Goal: Task Accomplishment & Management: Use online tool/utility

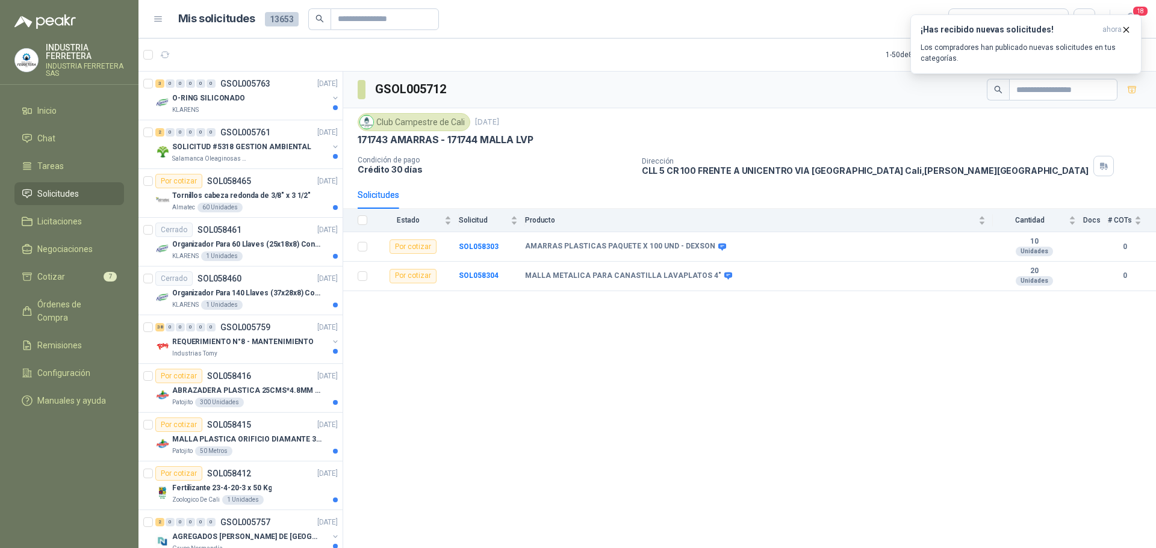
click at [81, 194] on li "Solicitudes" at bounding box center [69, 193] width 95 height 13
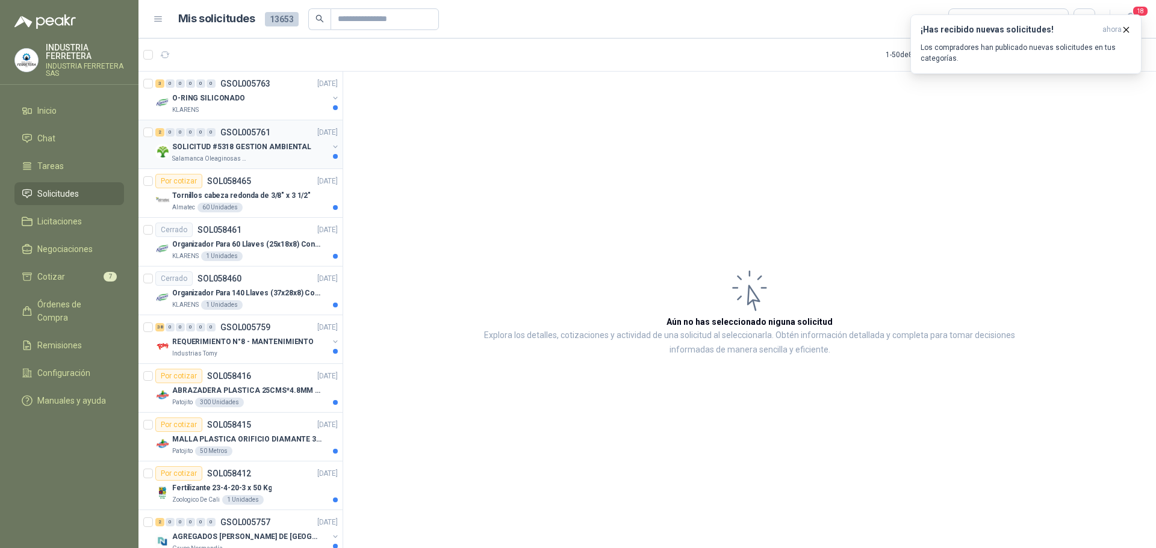
click at [273, 154] on div "SOLICITUD #5318 GESTION AMBIENTAL" at bounding box center [250, 147] width 156 height 14
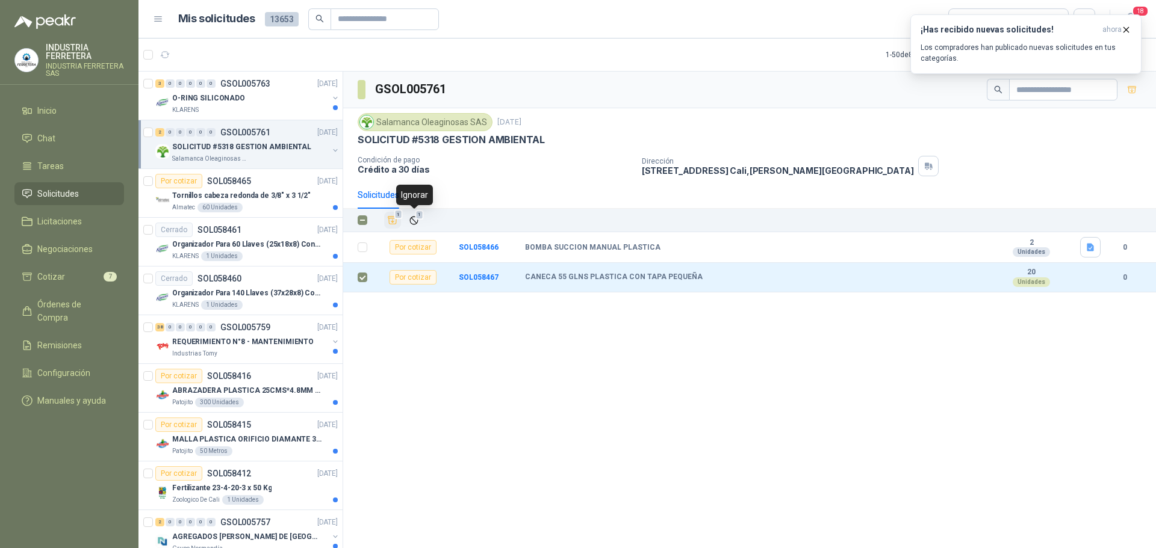
drag, startPoint x: 394, startPoint y: 219, endPoint x: 390, endPoint y: 249, distance: 30.3
click at [394, 219] on icon "Añadir" at bounding box center [392, 220] width 11 height 11
click at [258, 297] on p "Organizador Para 140 Llaves (37x28x8) Con Cerradura" at bounding box center [247, 293] width 150 height 11
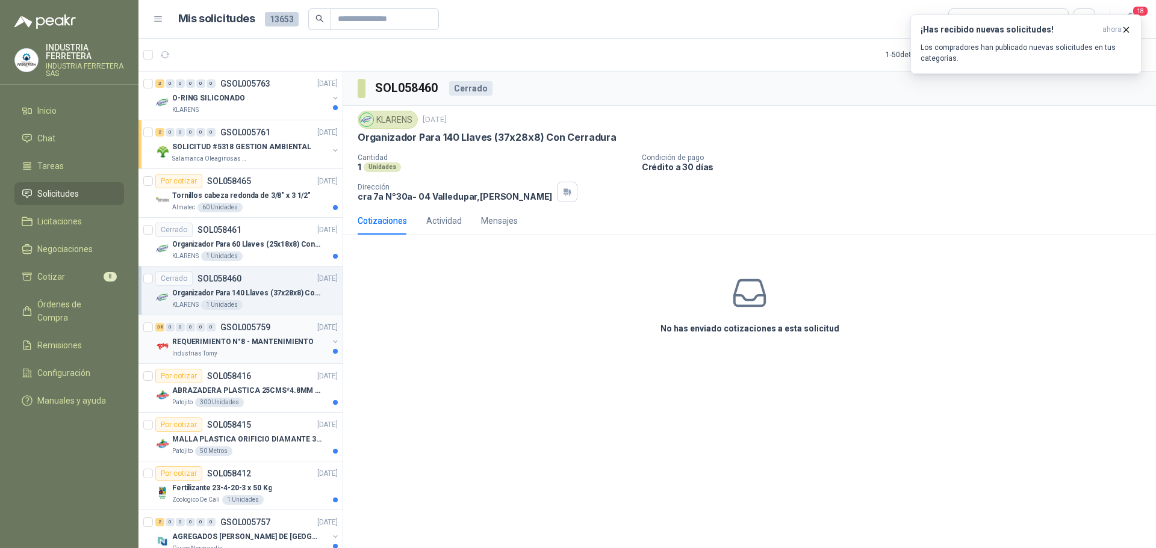
click at [264, 338] on p "REQUERIMIENTO N°8 - MANTENIMIENTO" at bounding box center [242, 342] width 141 height 11
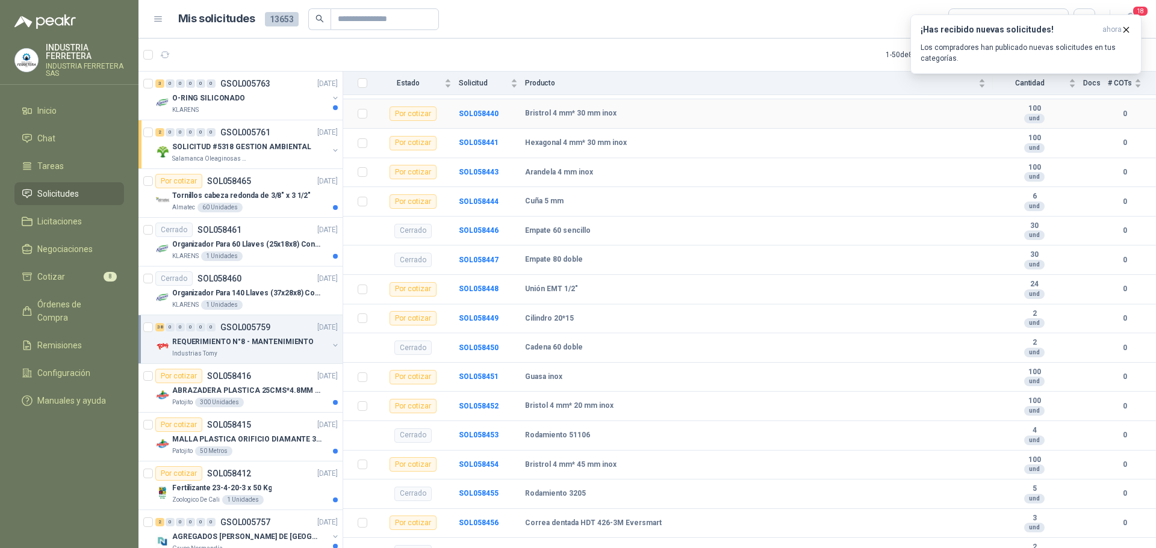
scroll to position [821, 0]
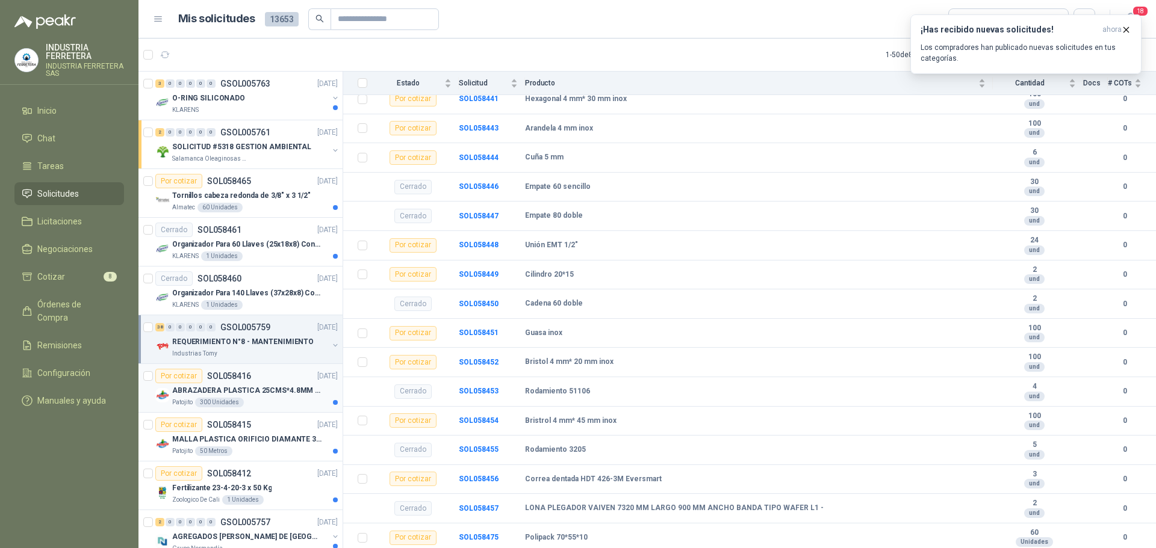
click at [296, 381] on div "Por cotizar SOL058416 [DATE]" at bounding box center [246, 376] width 182 height 14
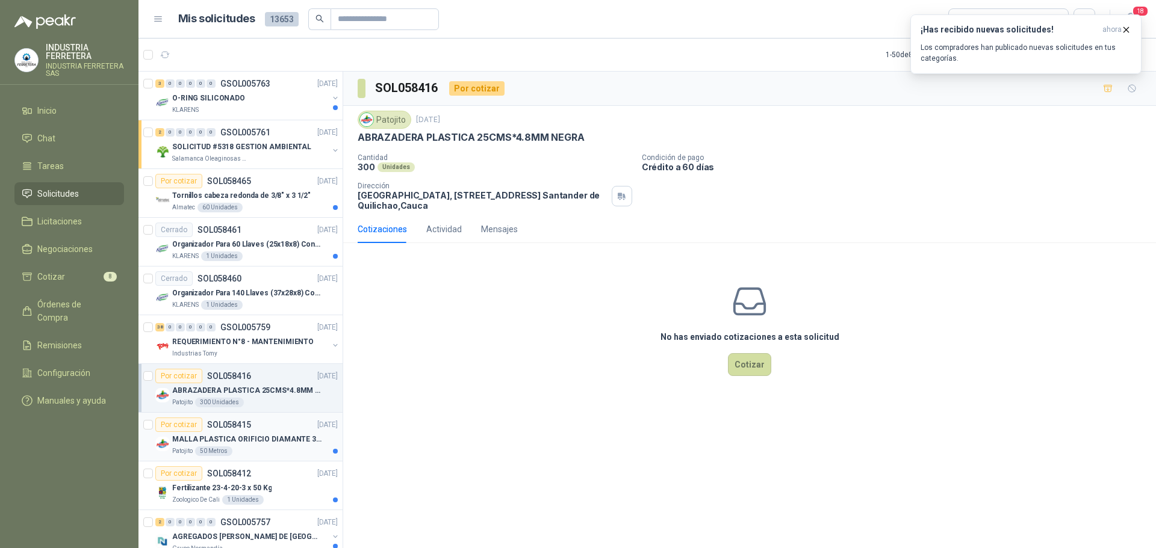
click at [246, 443] on p "MALLA PLASTICA ORIFICIO DIAMANTE 3MM" at bounding box center [247, 439] width 150 height 11
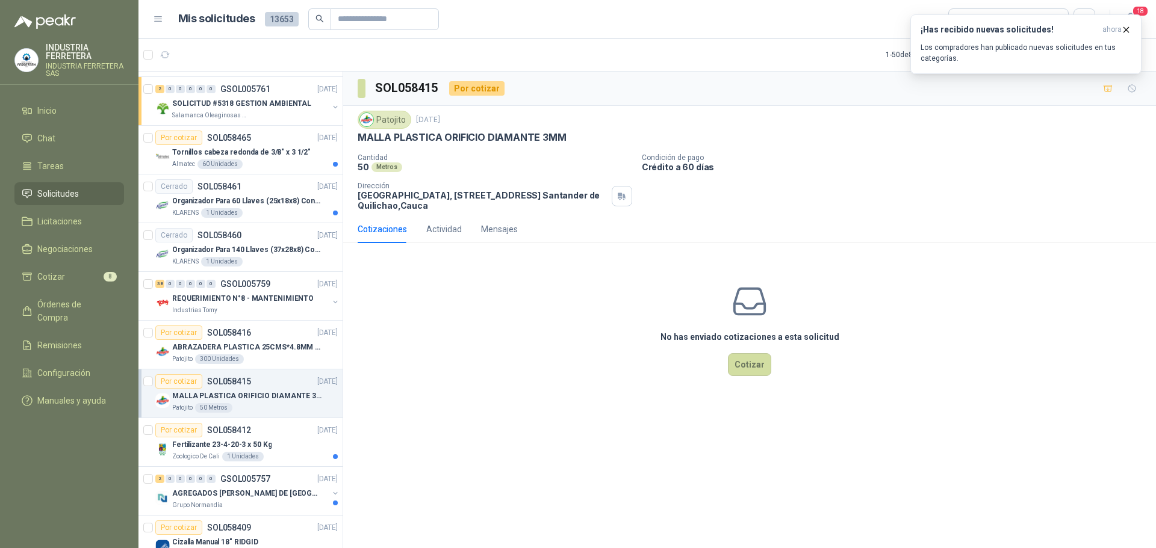
scroll to position [120, 0]
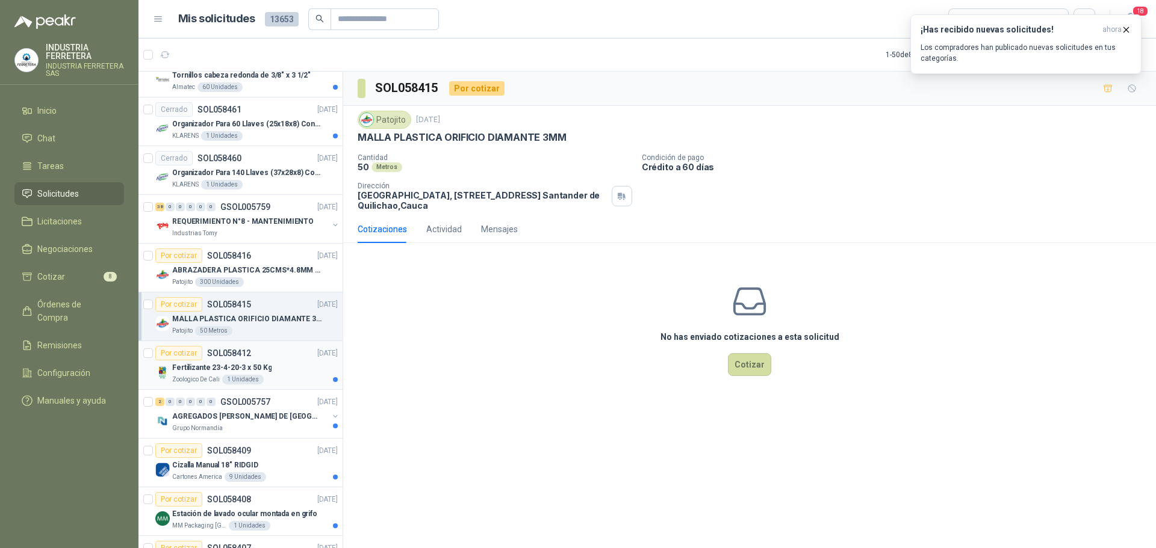
click at [277, 375] on div "Zoologico De Cali 1 Unidades" at bounding box center [255, 380] width 166 height 10
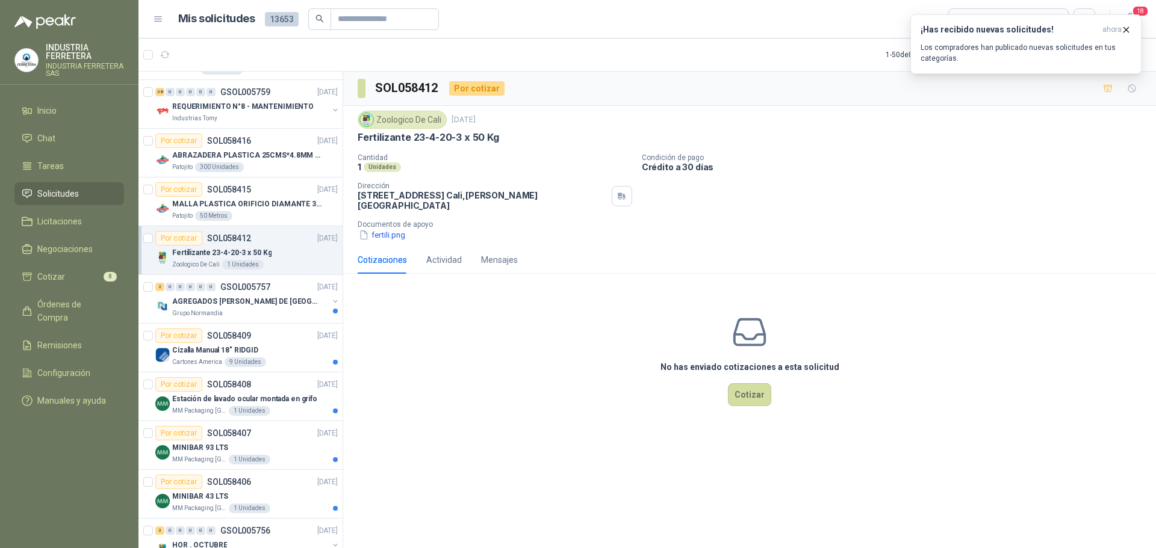
scroll to position [241, 0]
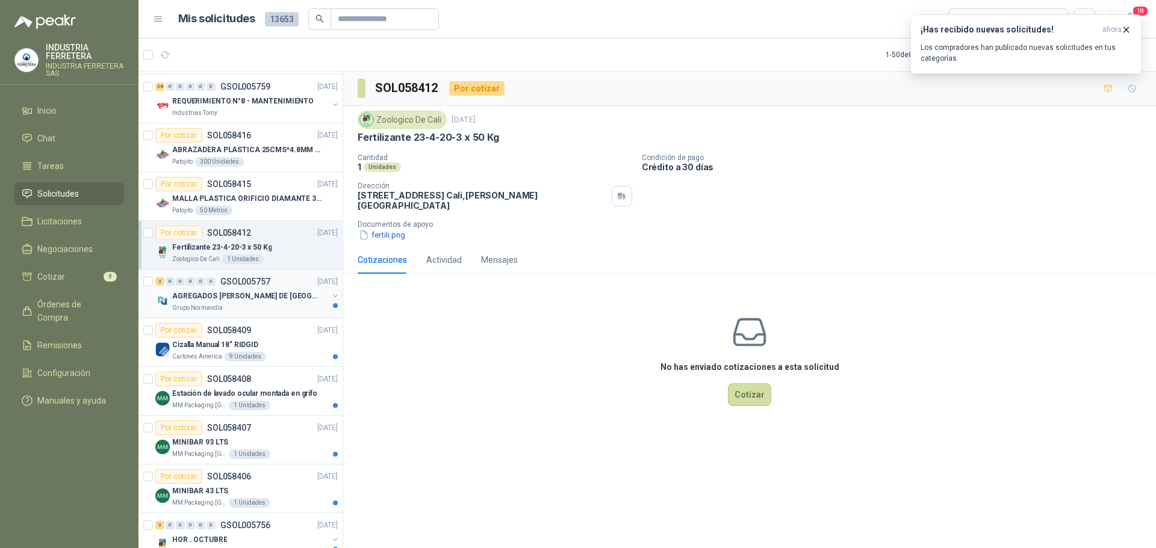
click at [267, 307] on div "Grupo Normandía" at bounding box center [250, 308] width 156 height 10
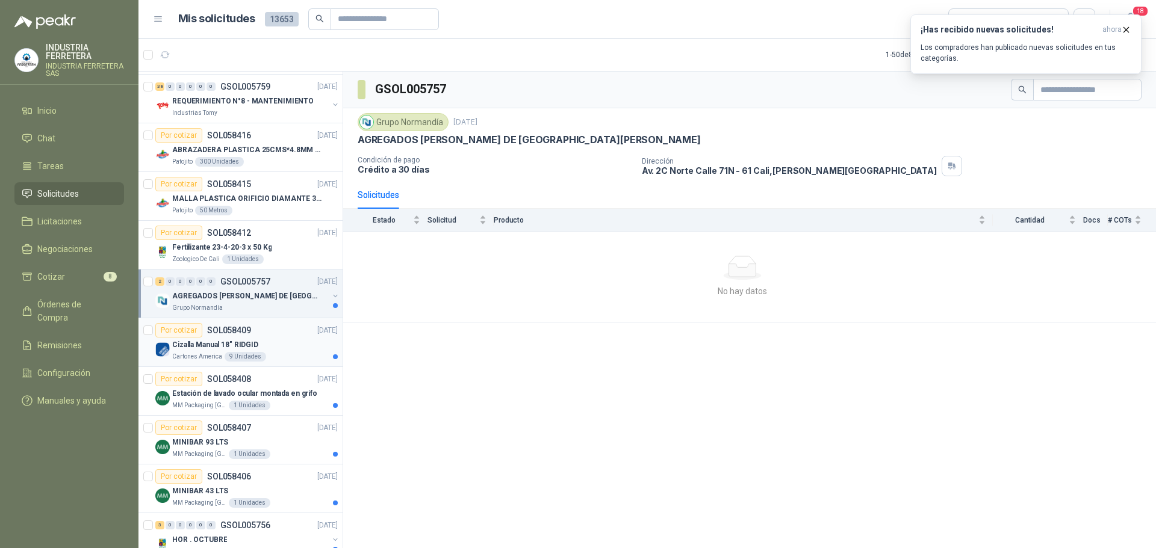
click at [272, 339] on div "Cizalla Manual 18" RIDGID" at bounding box center [255, 345] width 166 height 14
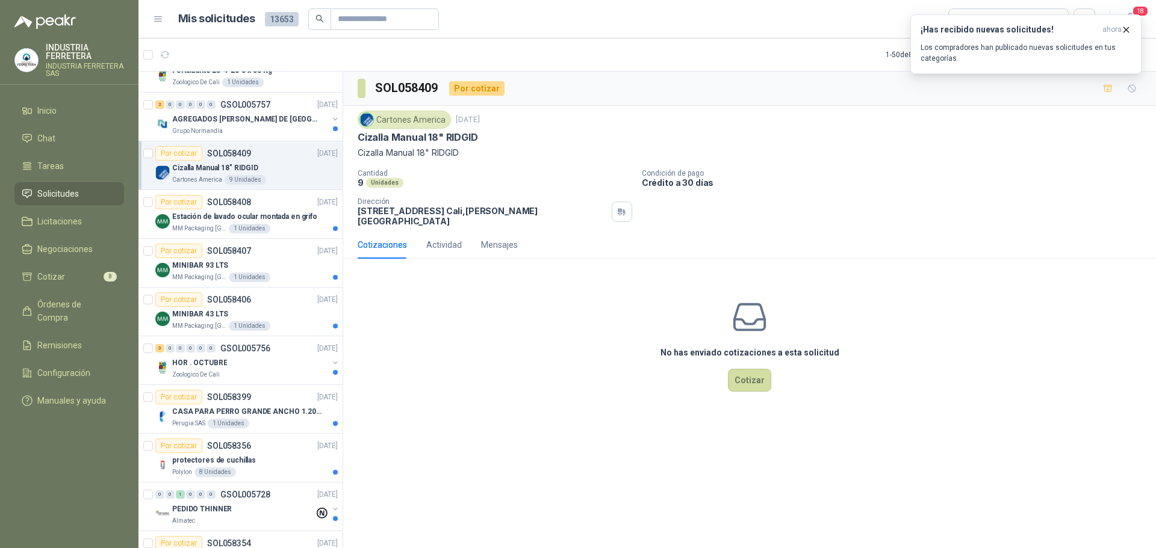
scroll to position [421, 0]
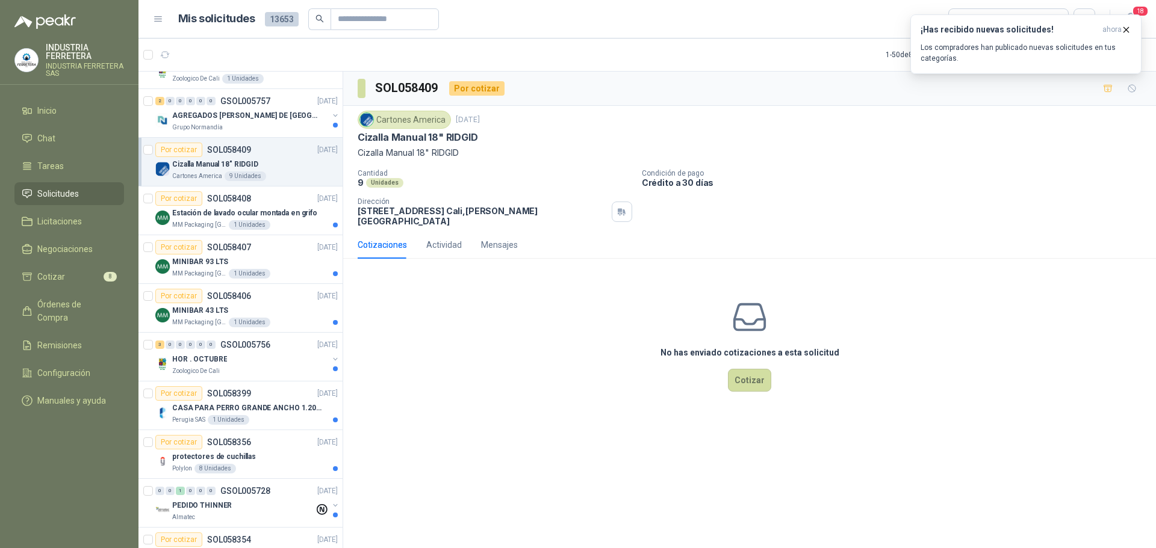
click at [388, 138] on p "Cizalla Manual 18" RIDGID" at bounding box center [418, 137] width 120 height 13
copy p "Cizalla Manual 18" RIDGID"
click at [1105, 90] on icon "button" at bounding box center [1108, 88] width 8 height 7
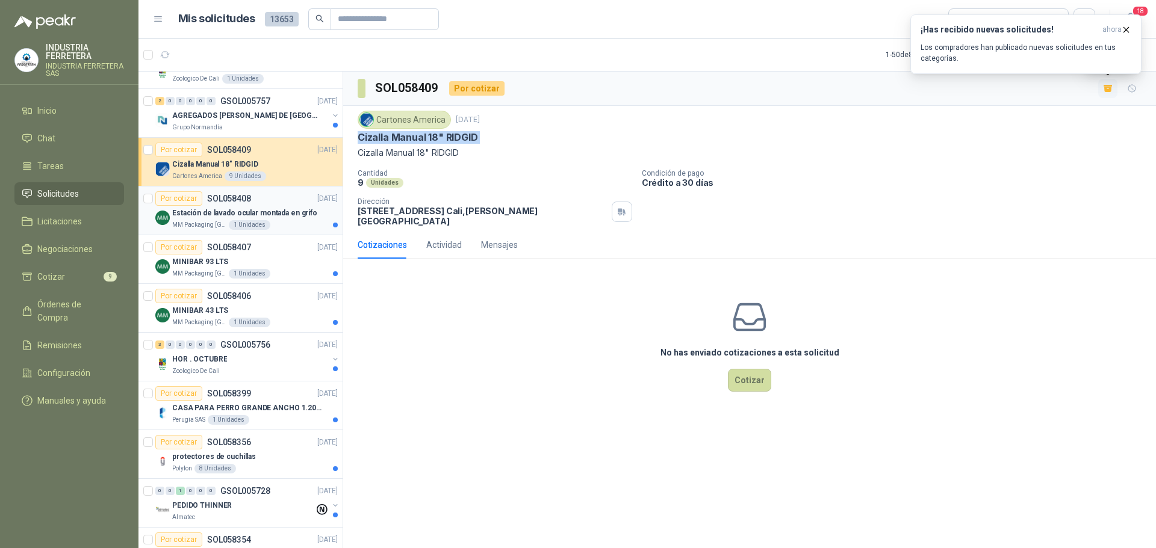
click at [291, 223] on div "MM Packaging [GEOGRAPHIC_DATA] 1 Unidades" at bounding box center [255, 225] width 166 height 10
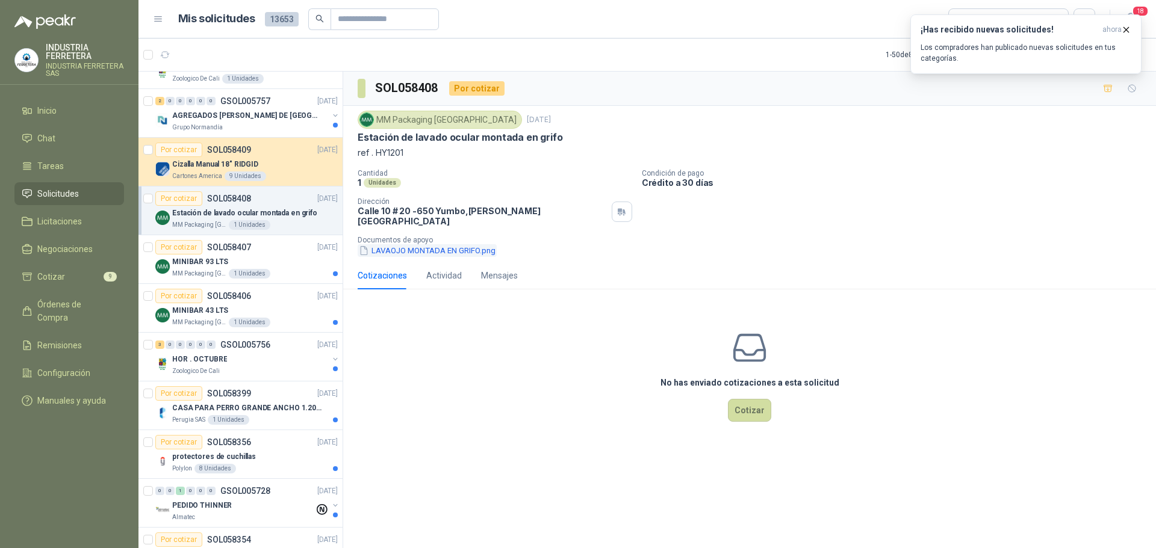
click at [453, 244] on button "LAVAOJO MONTADA EN GRIFO.png" at bounding box center [427, 250] width 139 height 13
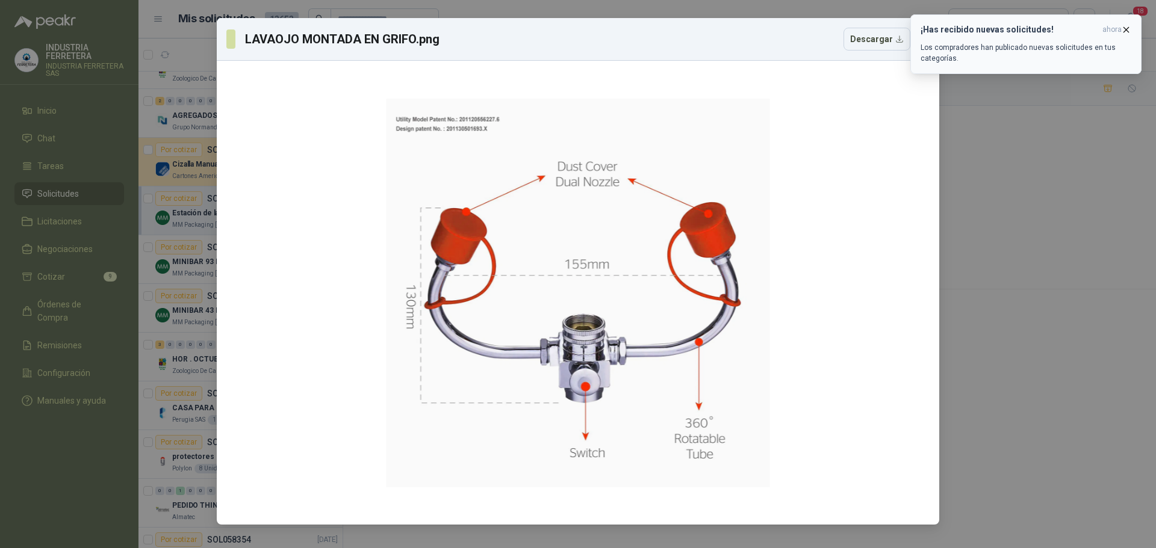
click at [1126, 30] on icon "button" at bounding box center [1126, 29] width 5 height 5
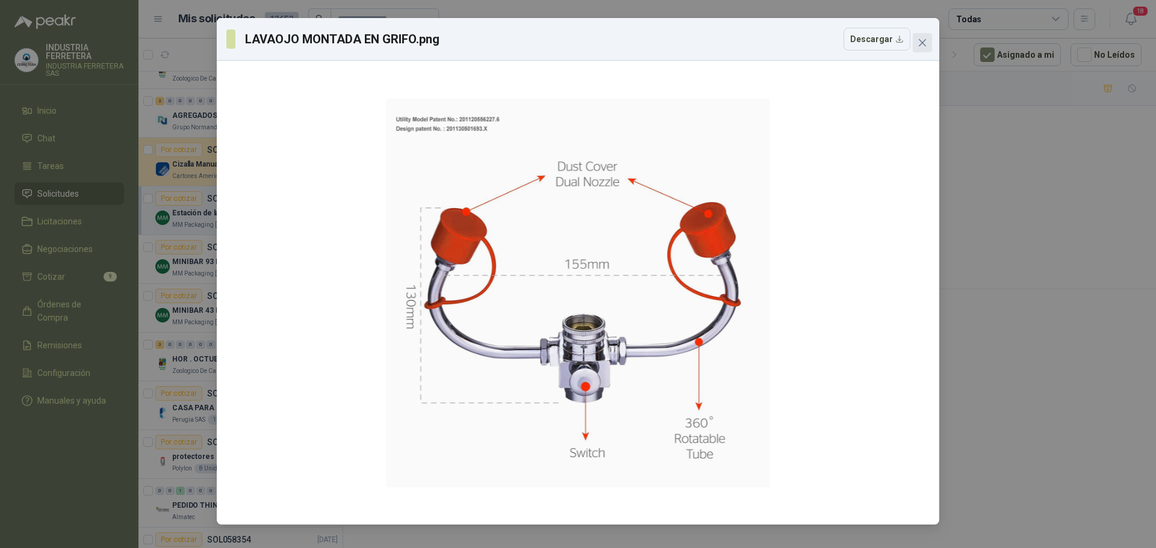
click at [925, 40] on icon "close" at bounding box center [922, 42] width 7 height 7
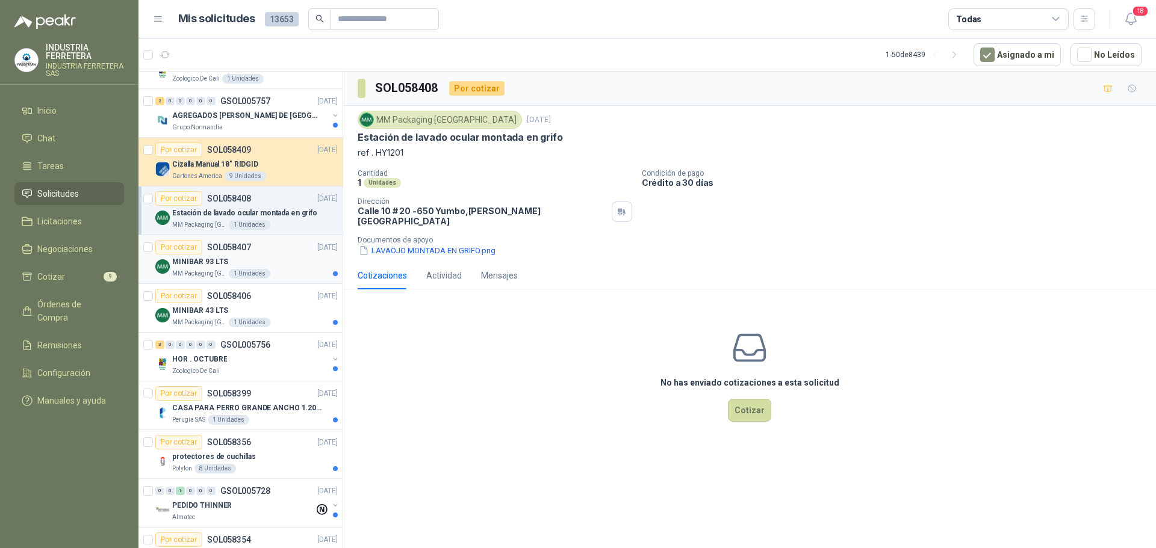
click at [246, 257] on div "MINIBAR 93 LTS" at bounding box center [255, 262] width 166 height 14
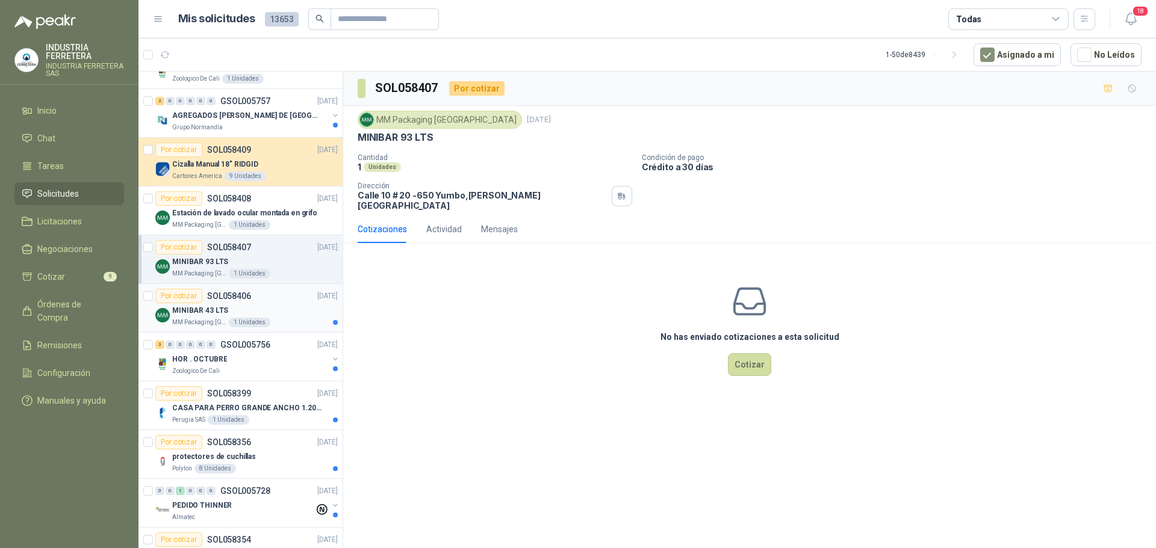
click at [214, 318] on p "MM Packaging [GEOGRAPHIC_DATA]" at bounding box center [199, 323] width 54 height 10
click at [388, 140] on p "MINIBAR 43 LTS" at bounding box center [395, 137] width 75 height 13
copy p "MINIBAR 43 LTS"
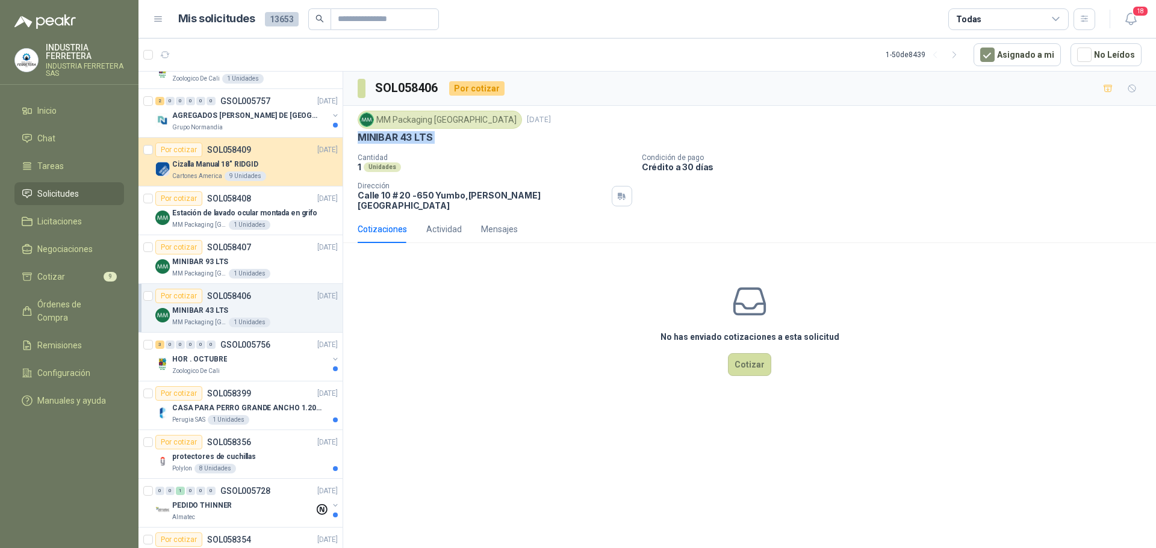
click at [1104, 89] on icon "button" at bounding box center [1108, 89] width 10 height 10
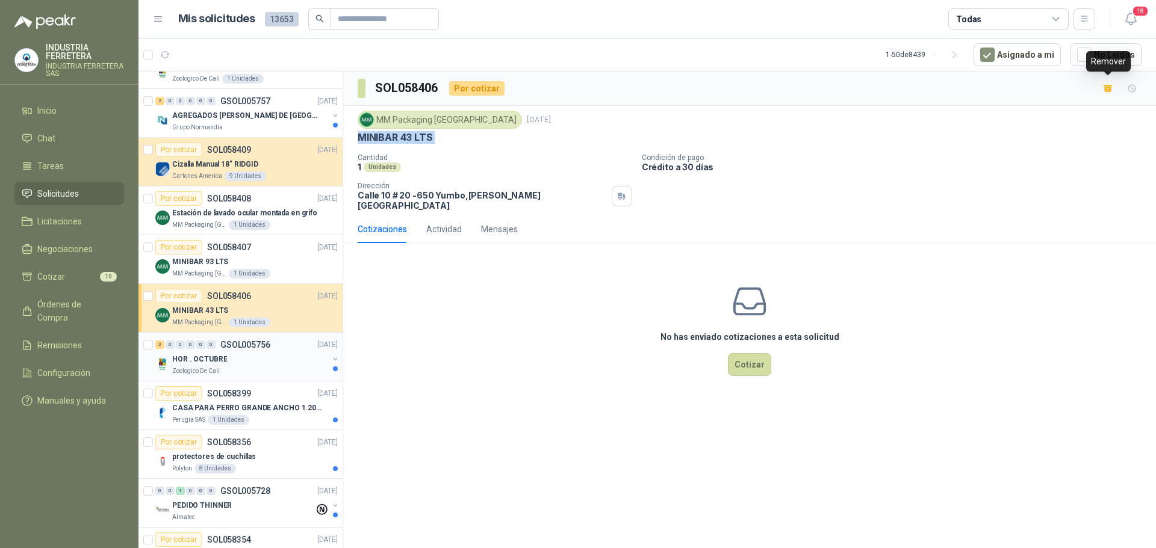
click at [264, 372] on div "Zoologico De Cali" at bounding box center [250, 372] width 156 height 10
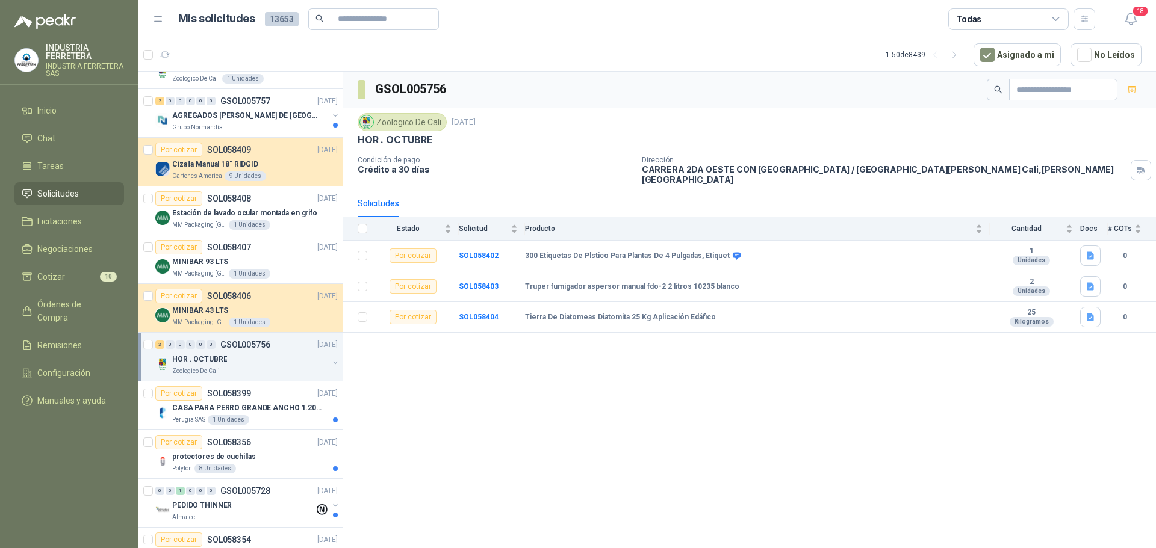
click at [264, 374] on div "Zoologico De Cali" at bounding box center [250, 372] width 156 height 10
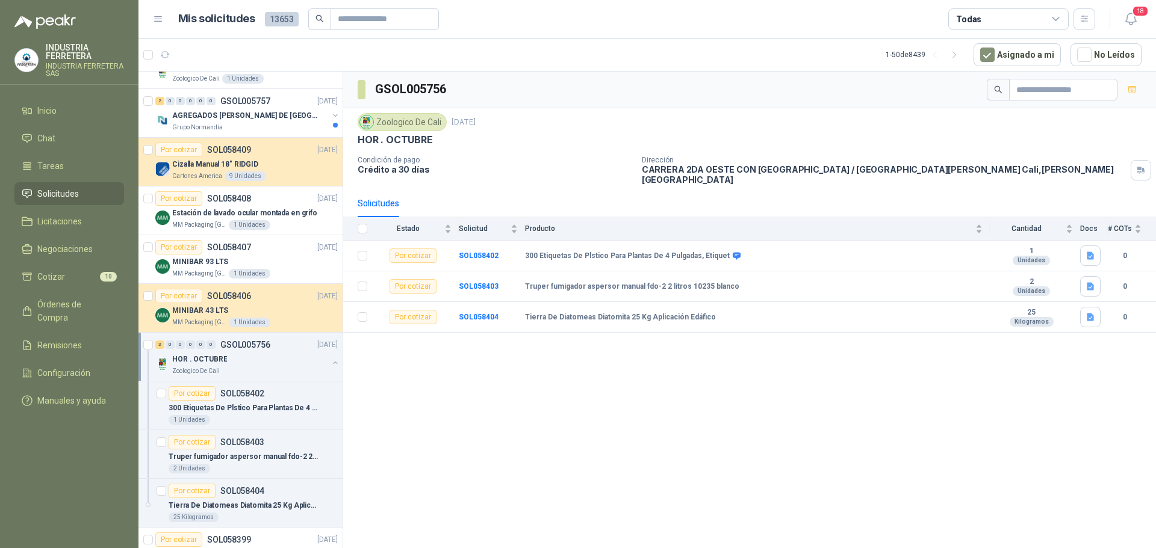
click at [291, 364] on div "HOR . OCTUBRE" at bounding box center [250, 359] width 156 height 14
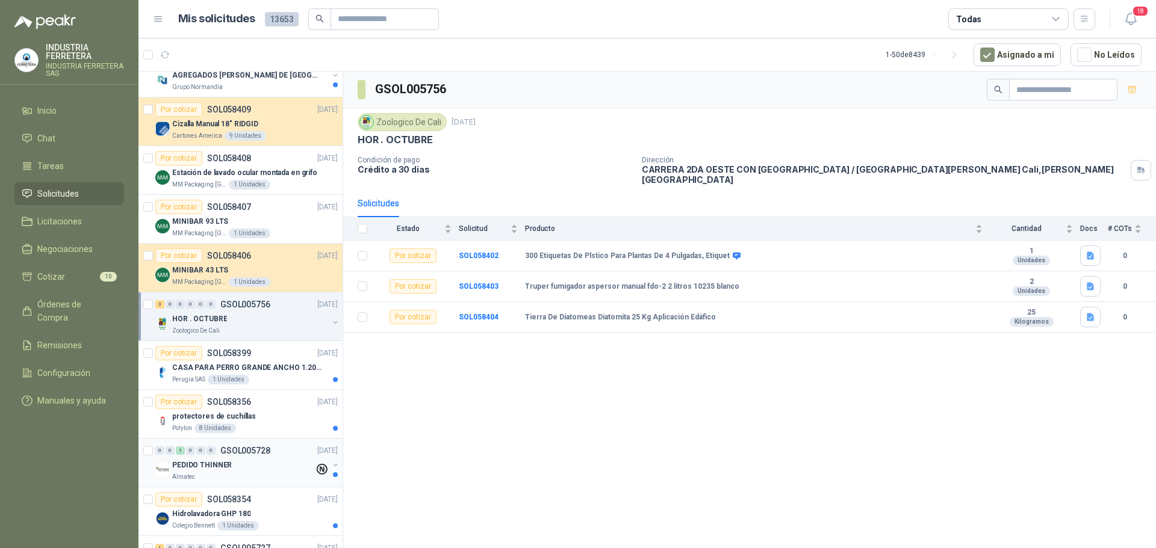
scroll to position [482, 0]
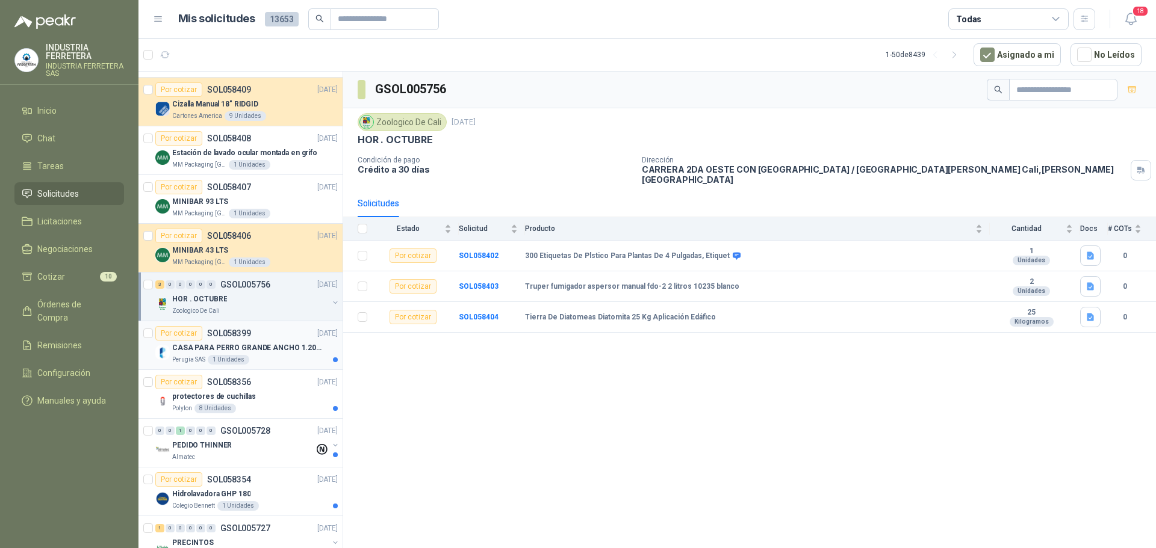
click at [296, 364] on div "Perugia SAS 1 Unidades" at bounding box center [255, 360] width 166 height 10
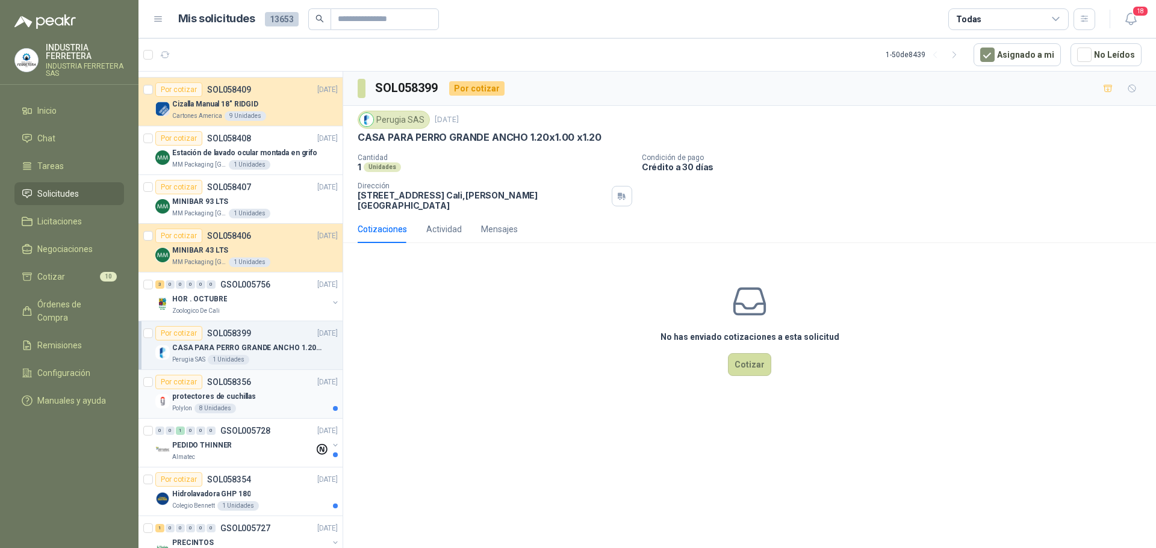
click at [297, 402] on div "protectores de cuchillas" at bounding box center [255, 397] width 166 height 14
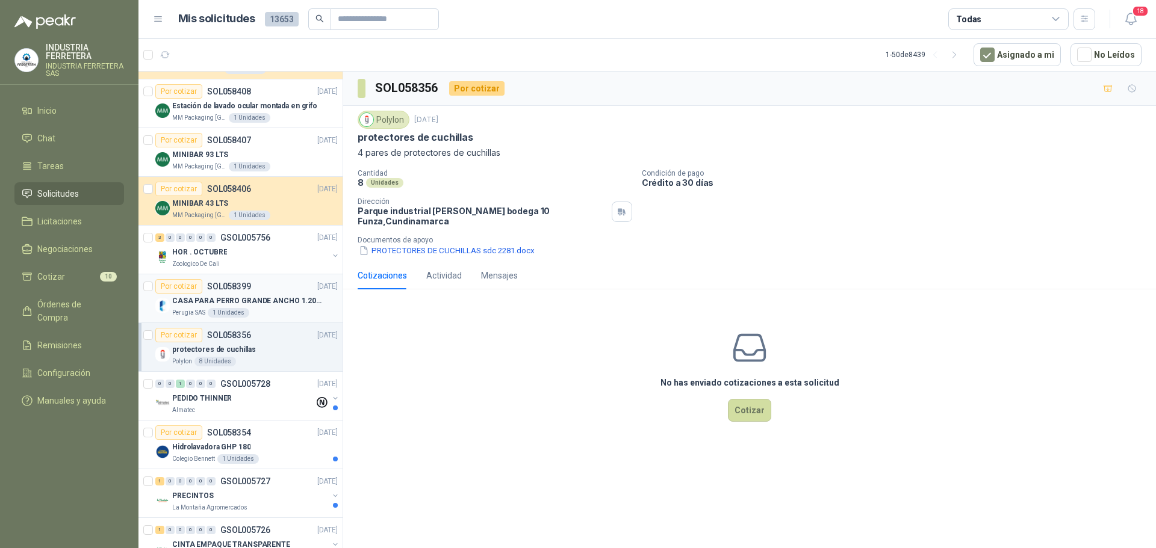
scroll to position [542, 0]
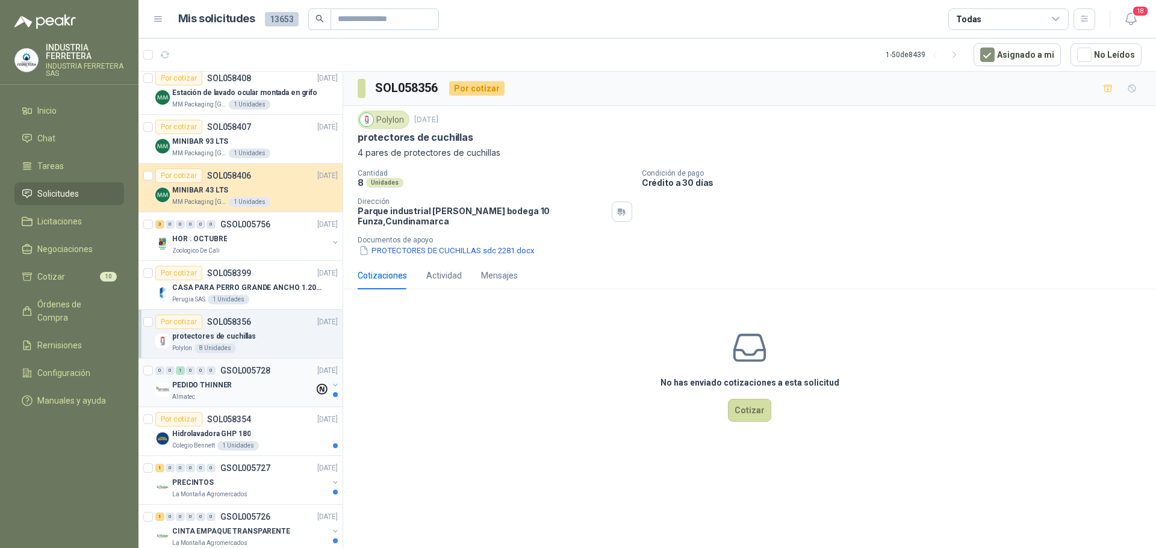
click at [269, 378] on div "PEDIDO THINNER" at bounding box center [243, 385] width 142 height 14
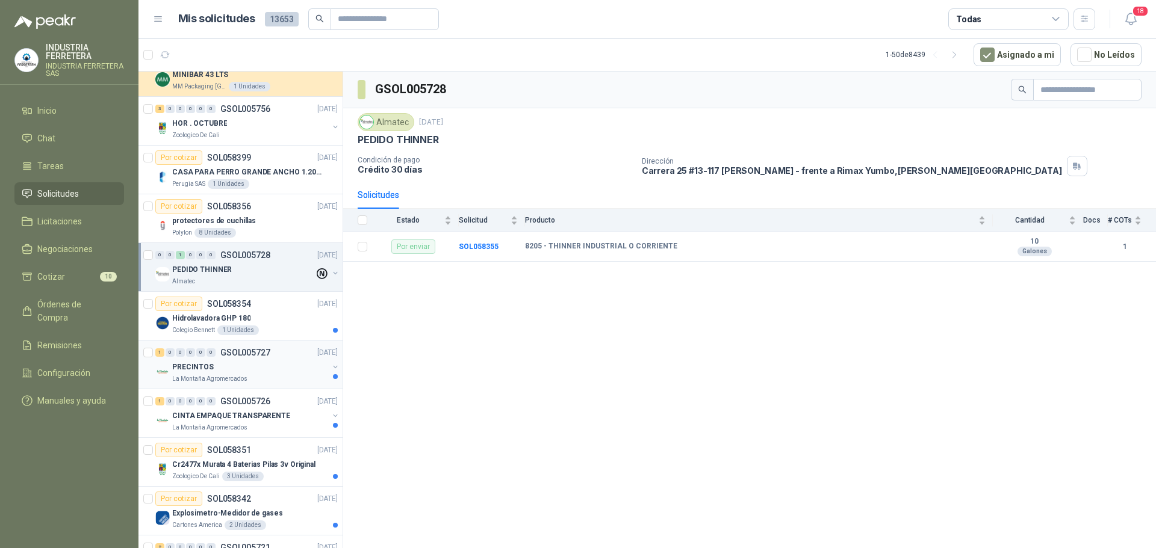
scroll to position [662, 0]
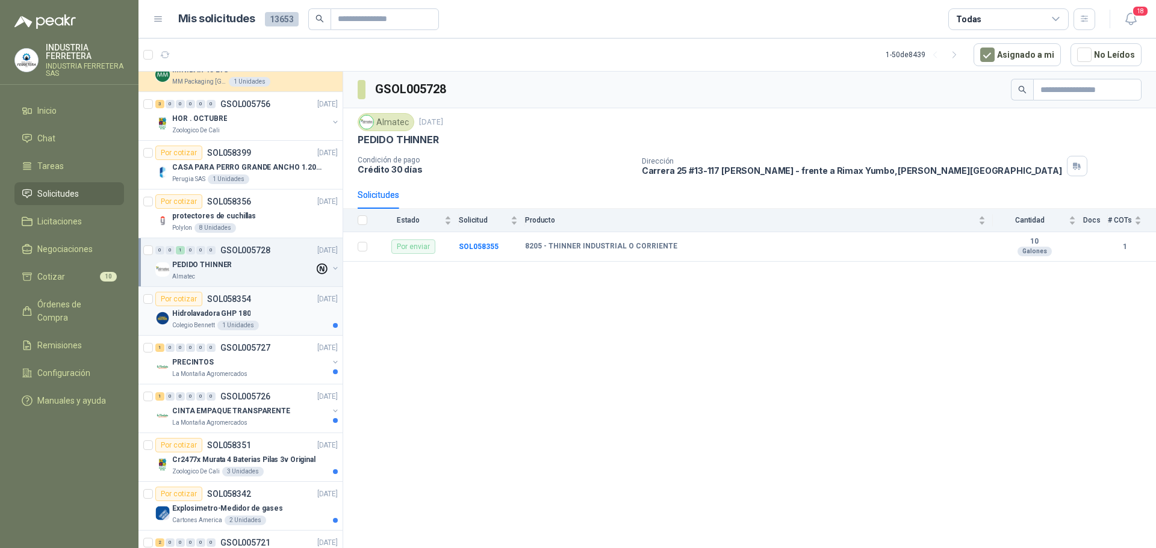
click at [269, 322] on div "Colegio [PERSON_NAME] 1 Unidades" at bounding box center [255, 326] width 166 height 10
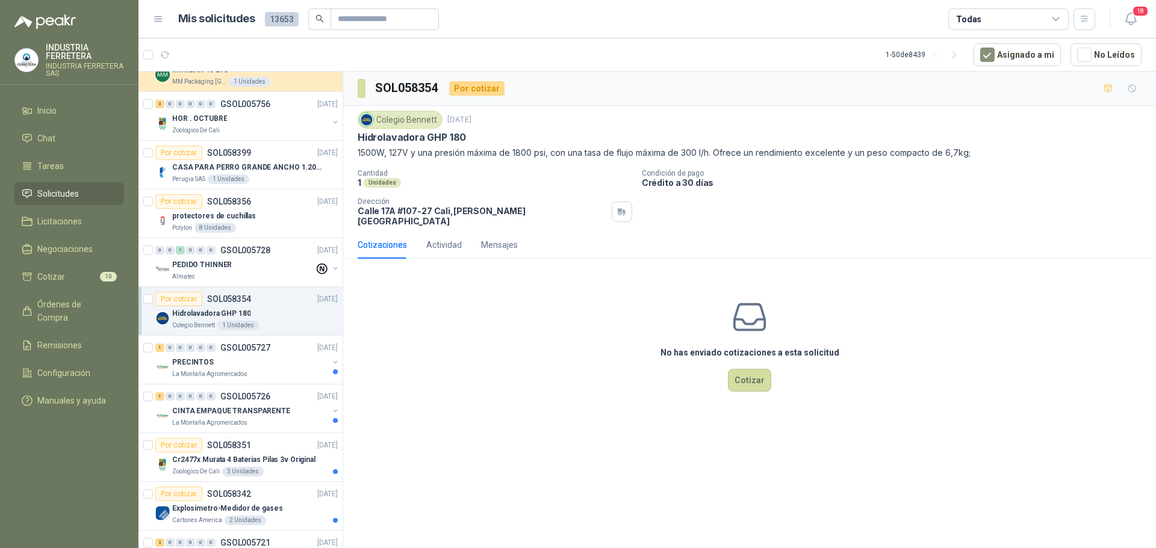
click at [433, 157] on p "1500W, 127V y una presión máxima de 1800 psi, con una tasa de flujo máxima de 3…" at bounding box center [750, 152] width 784 height 13
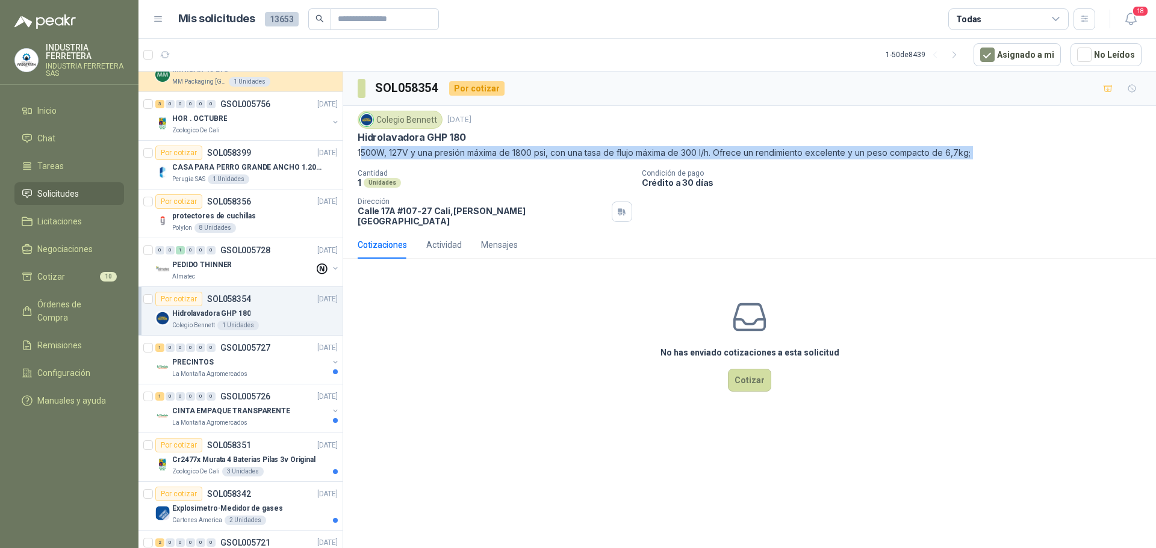
click at [433, 157] on p "1500W, 127V y una presión máxima de 1800 psi, con una tasa de flujo máxima de 3…" at bounding box center [750, 152] width 784 height 13
copy p "1500W, 127V y una presión máxima de 1800 psi, con una tasa de flujo máxima de 3…"
click at [1105, 90] on icon "button" at bounding box center [1108, 89] width 10 height 10
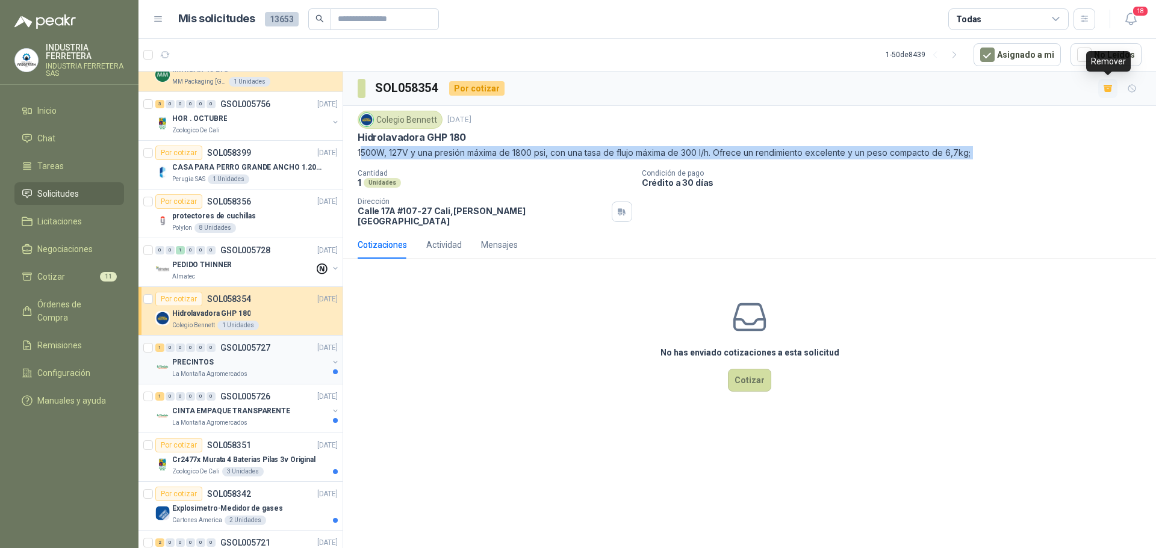
click at [278, 361] on div "PRECINTOS" at bounding box center [250, 362] width 156 height 14
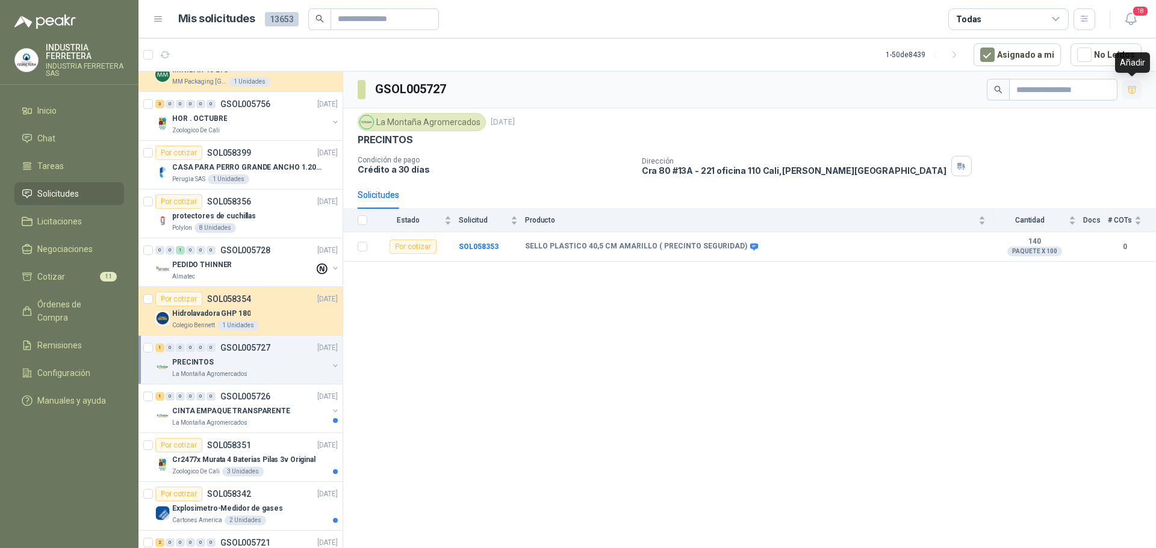
click at [1131, 86] on icon "button" at bounding box center [1132, 89] width 8 height 7
click at [291, 405] on div "CINTA EMPAQUE TRANSPARENTE" at bounding box center [250, 411] width 156 height 14
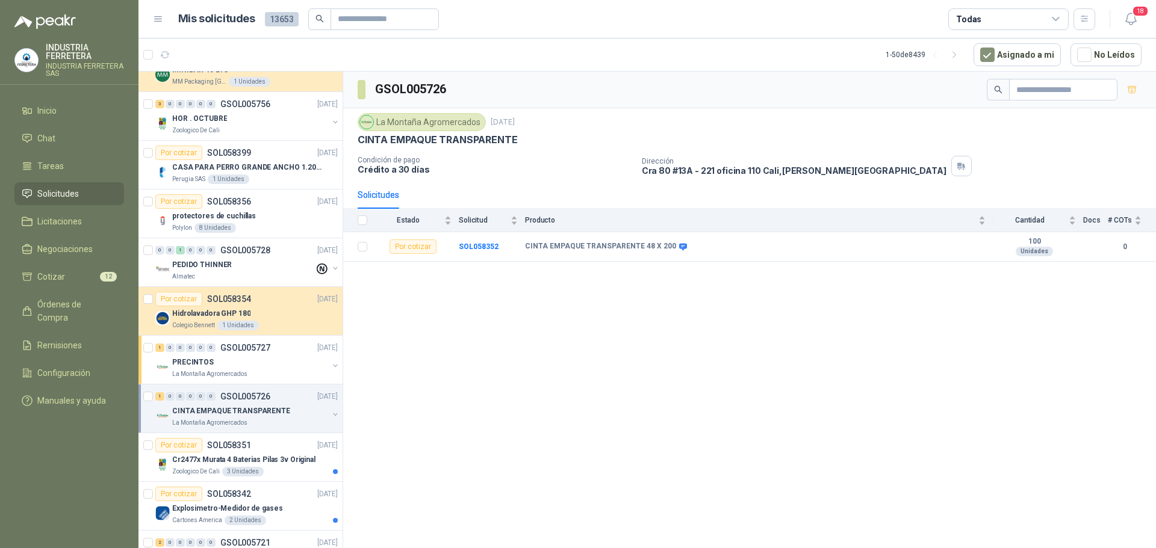
click at [292, 414] on div "CINTA EMPAQUE TRANSPARENTE" at bounding box center [250, 411] width 156 height 14
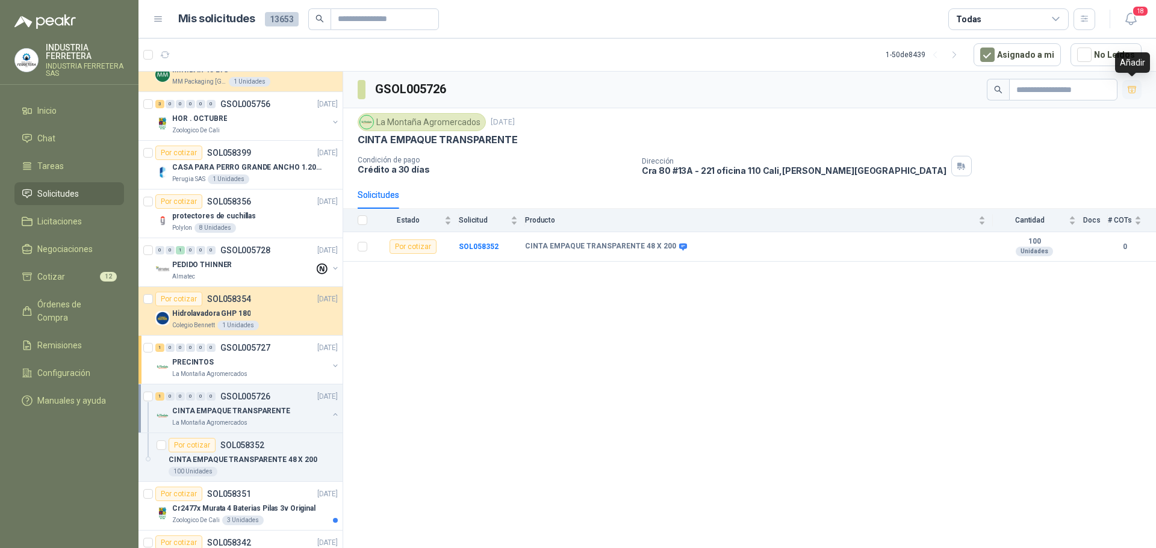
click at [1129, 89] on icon "button" at bounding box center [1132, 90] width 10 height 10
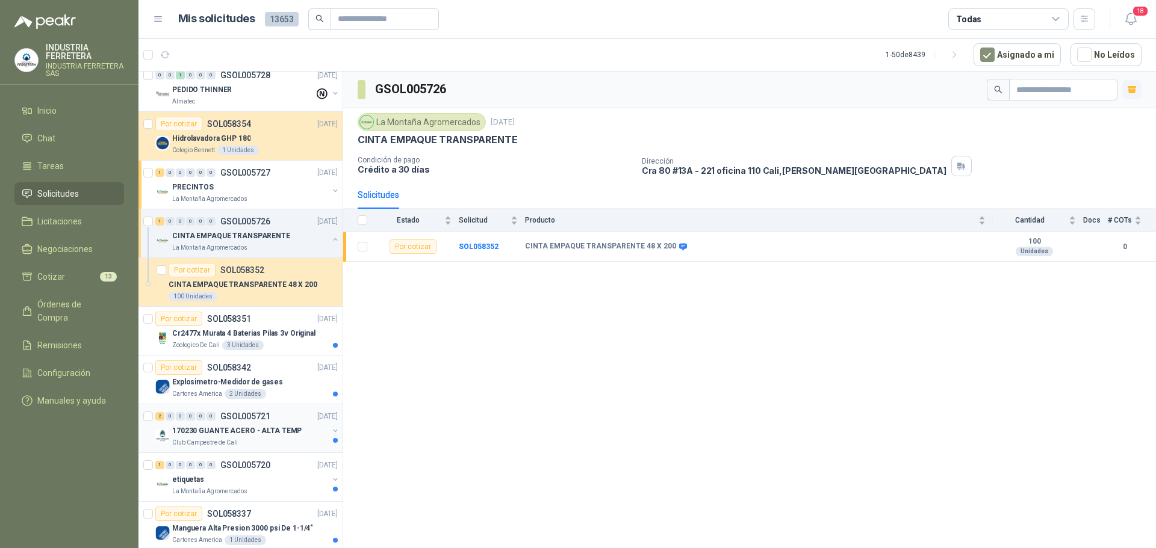
scroll to position [843, 0]
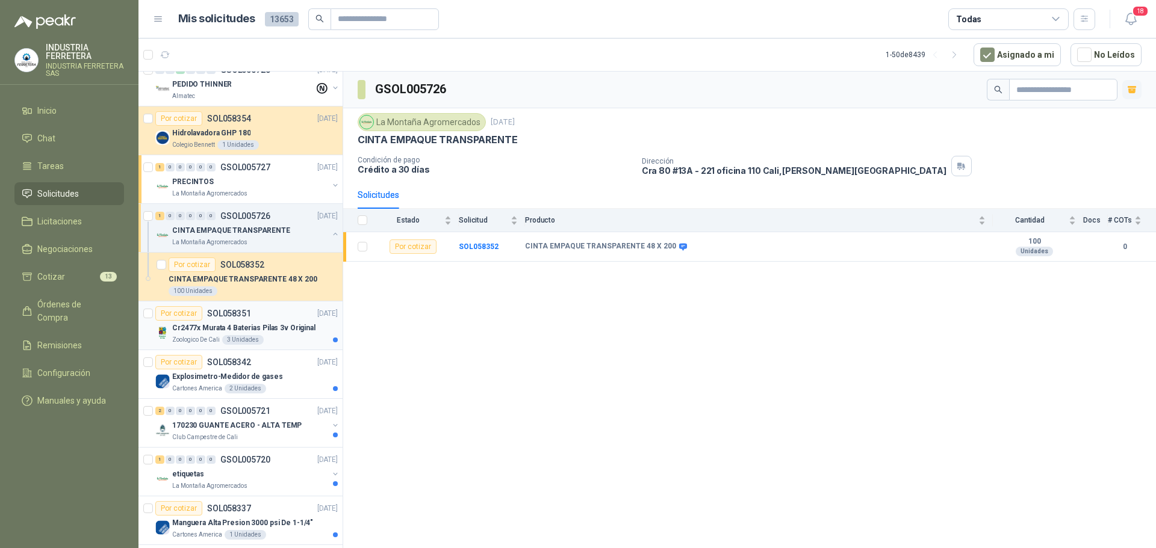
click at [292, 340] on div "Zoologico De Cali 3 Unidades" at bounding box center [255, 340] width 166 height 10
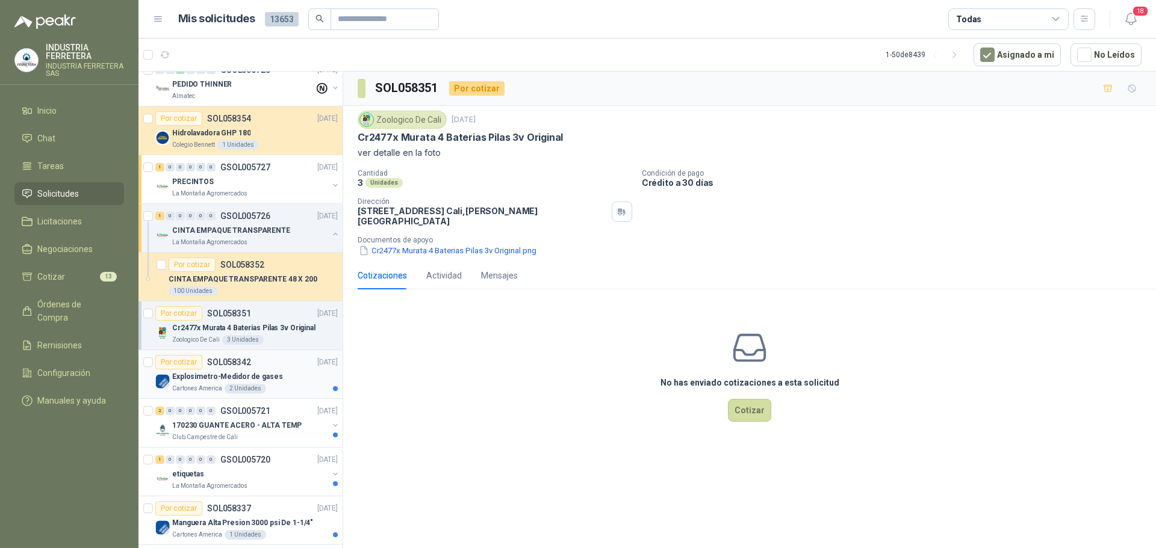
click at [273, 379] on p "Explosimetro-Medidor de gases" at bounding box center [227, 376] width 111 height 11
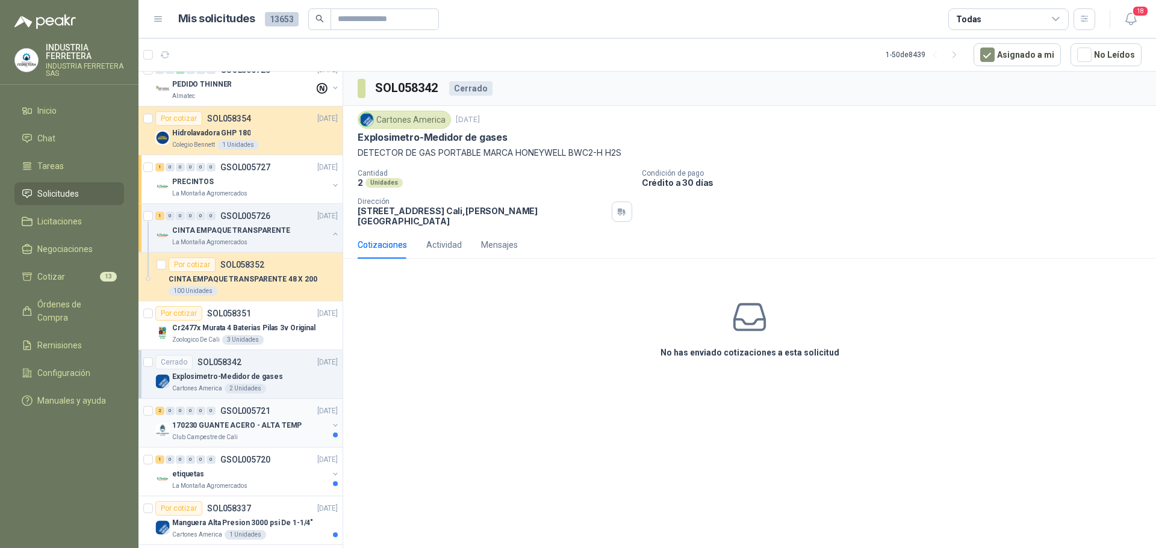
click at [275, 426] on p "170230 GUANTE ACERO - ALTA TEMP" at bounding box center [236, 425] width 129 height 11
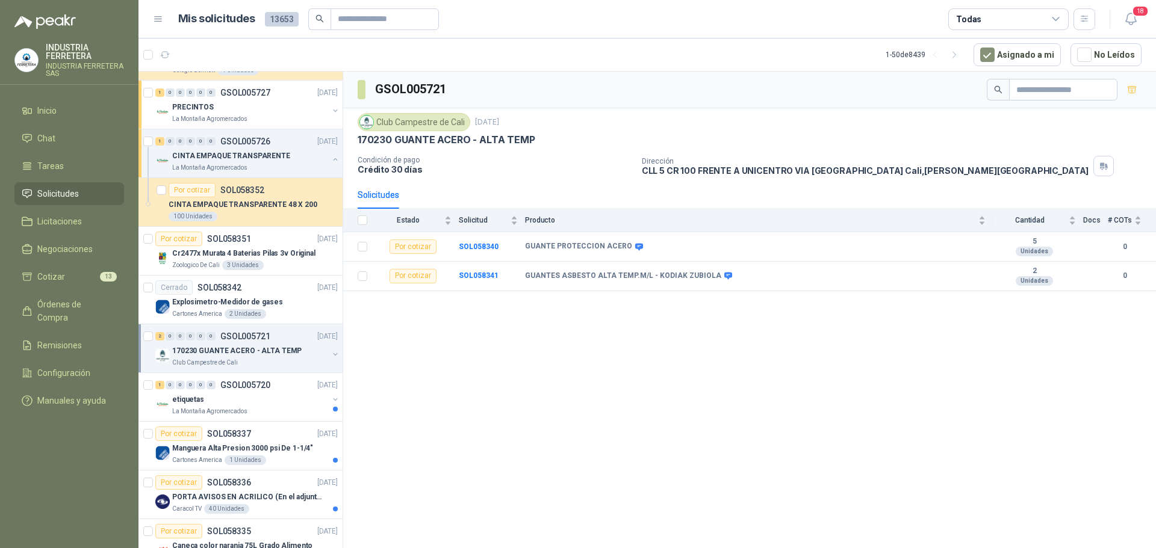
scroll to position [963, 0]
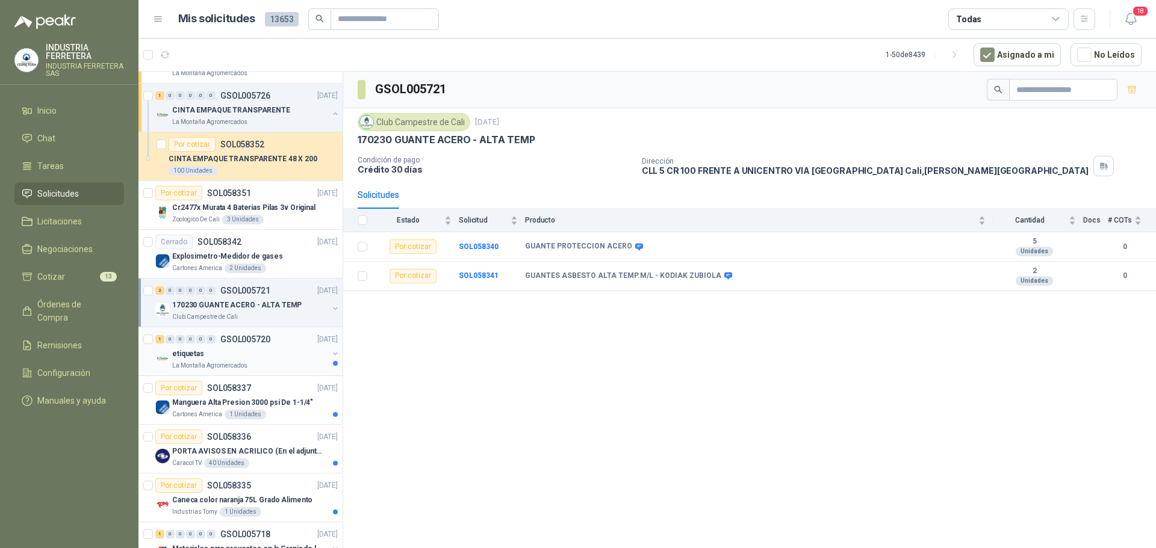
click at [251, 344] on p "GSOL005720" at bounding box center [245, 339] width 50 height 8
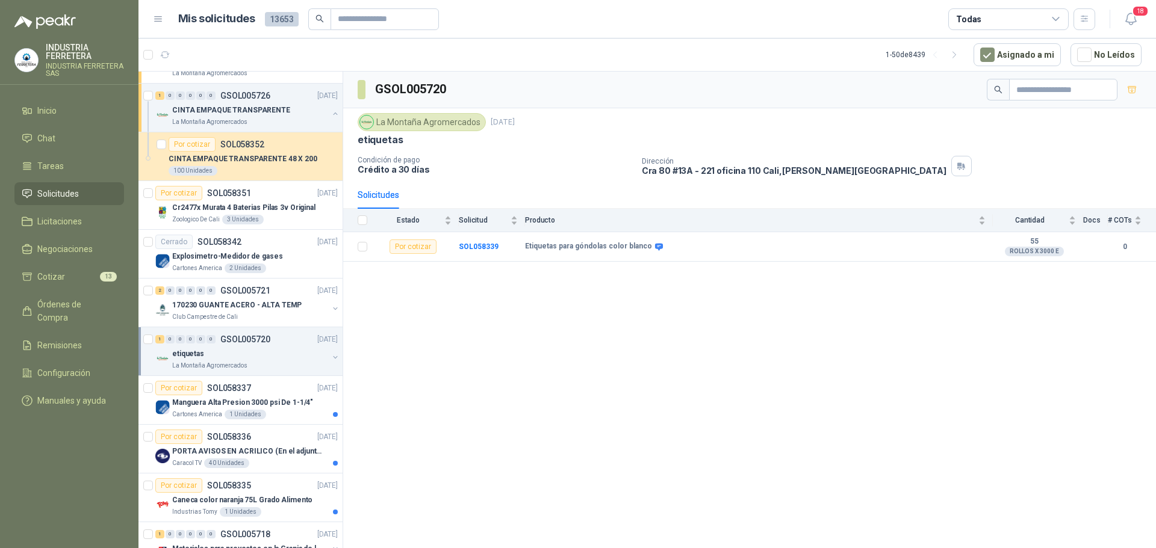
scroll to position [1084, 0]
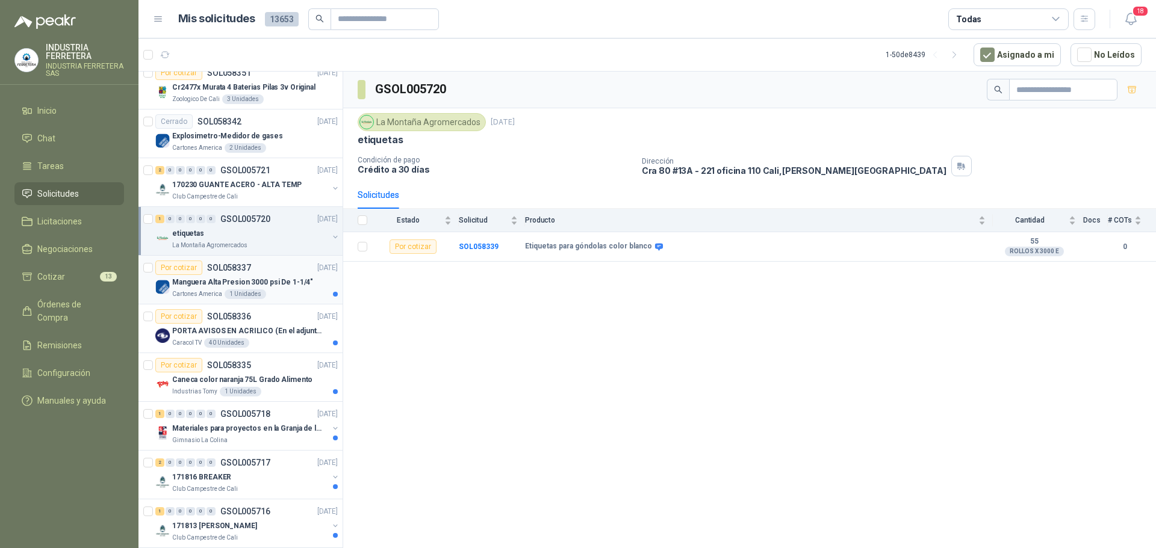
click at [263, 302] on article "Por cotizar SOL058337 [DATE] Manguera Alta Presion 3000 psi De 1-1/4" Cartones …" at bounding box center [240, 280] width 204 height 49
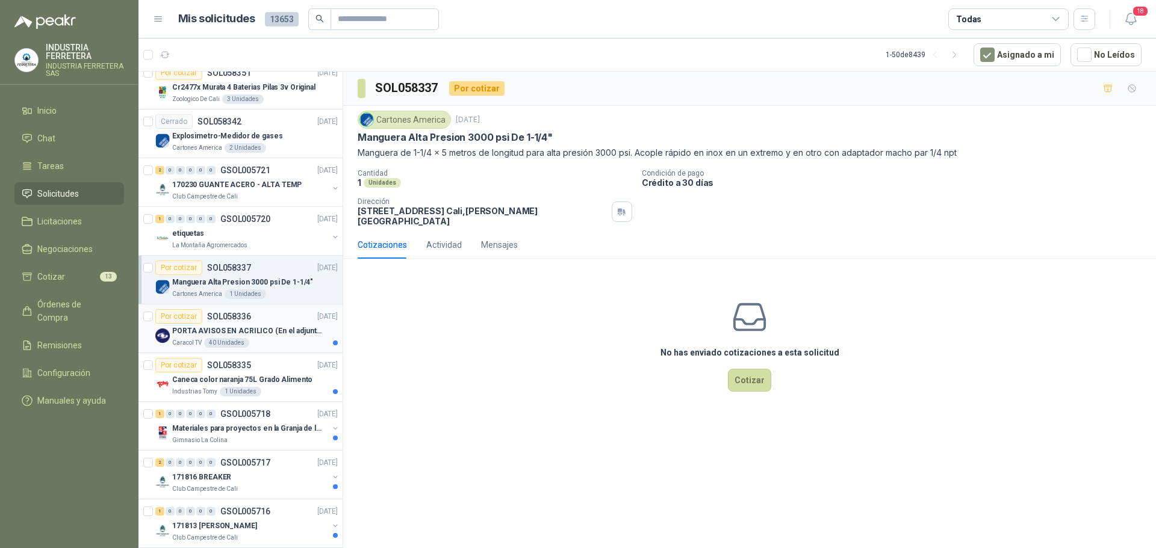
click at [282, 328] on p "PORTA AVISOS EN ACRILICO (En el adjunto mas informacion)" at bounding box center [247, 331] width 150 height 11
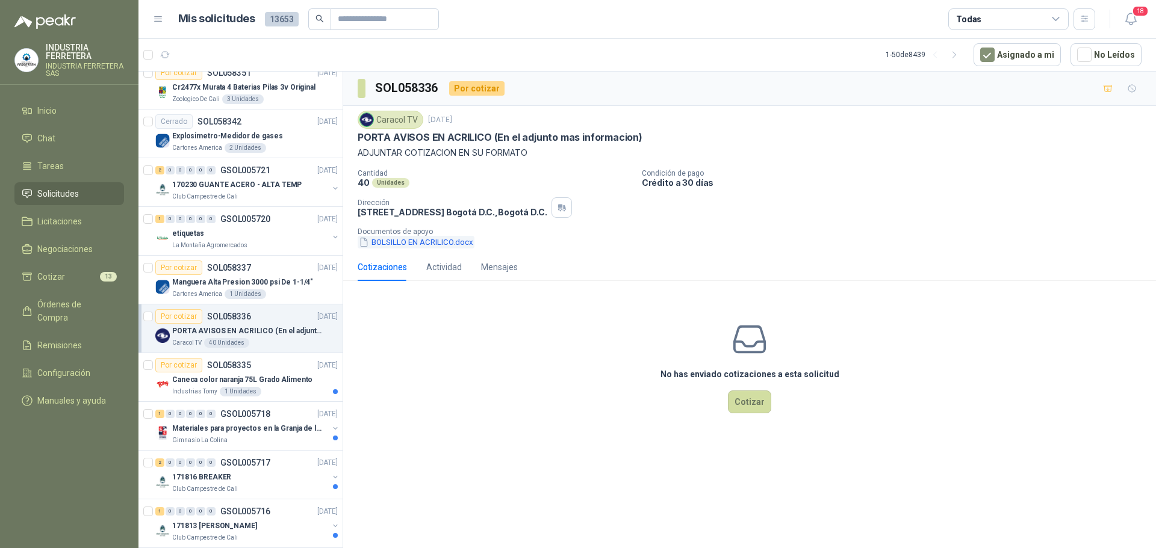
click at [426, 240] on button "BOLSILLO EN ACRILICO.docx" at bounding box center [416, 242] width 117 height 13
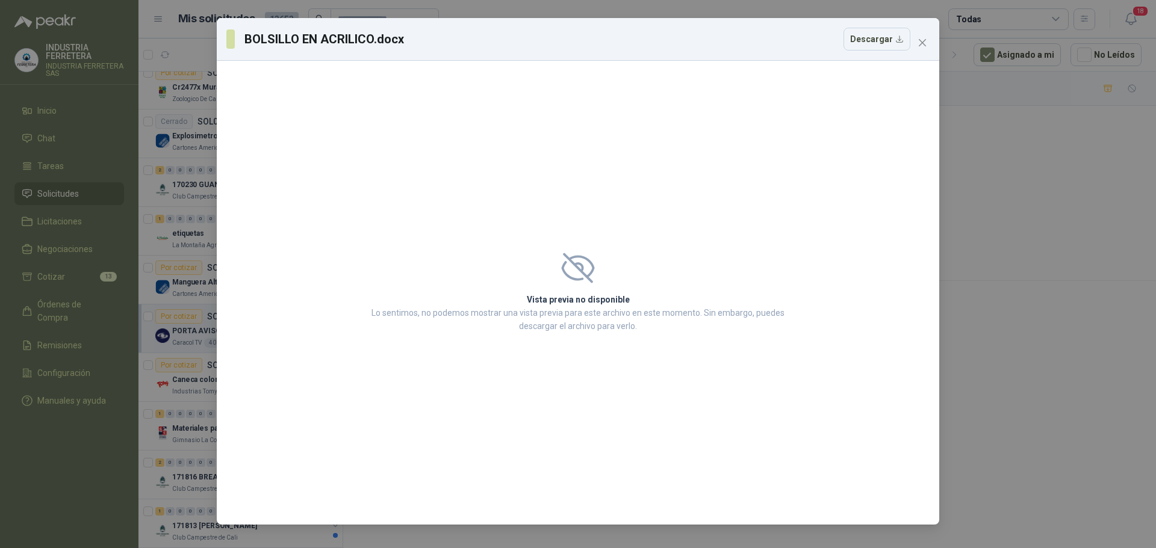
click at [1057, 161] on div "BOLSILLO EN ACRILICO.docx Descargar Vista previa no disponible Lo sentimos, no …" at bounding box center [578, 274] width 1156 height 548
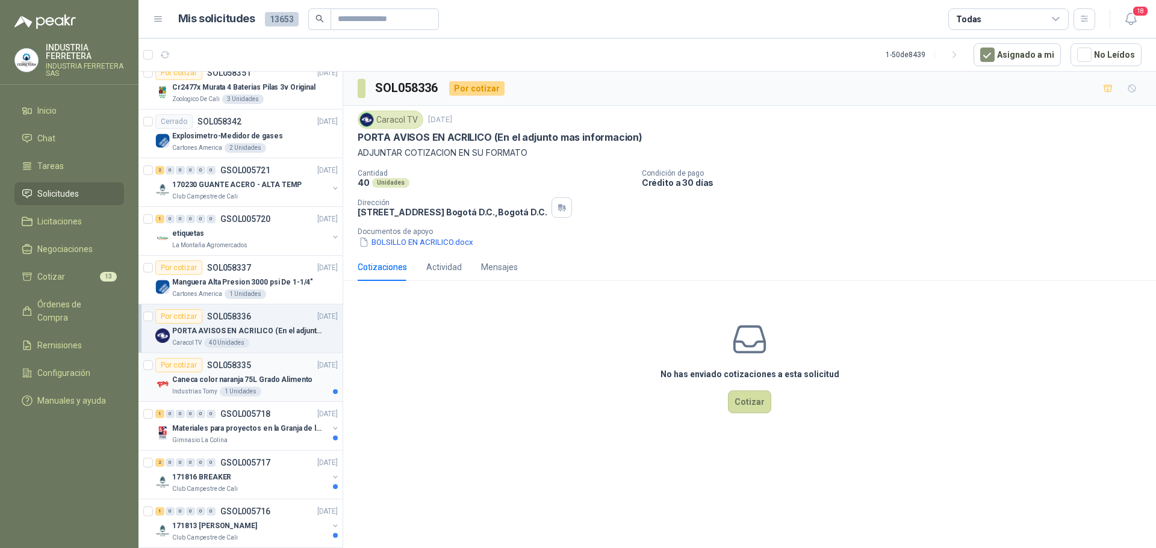
click at [293, 388] on div "Industrias Tomy 1 Unidades" at bounding box center [255, 392] width 166 height 10
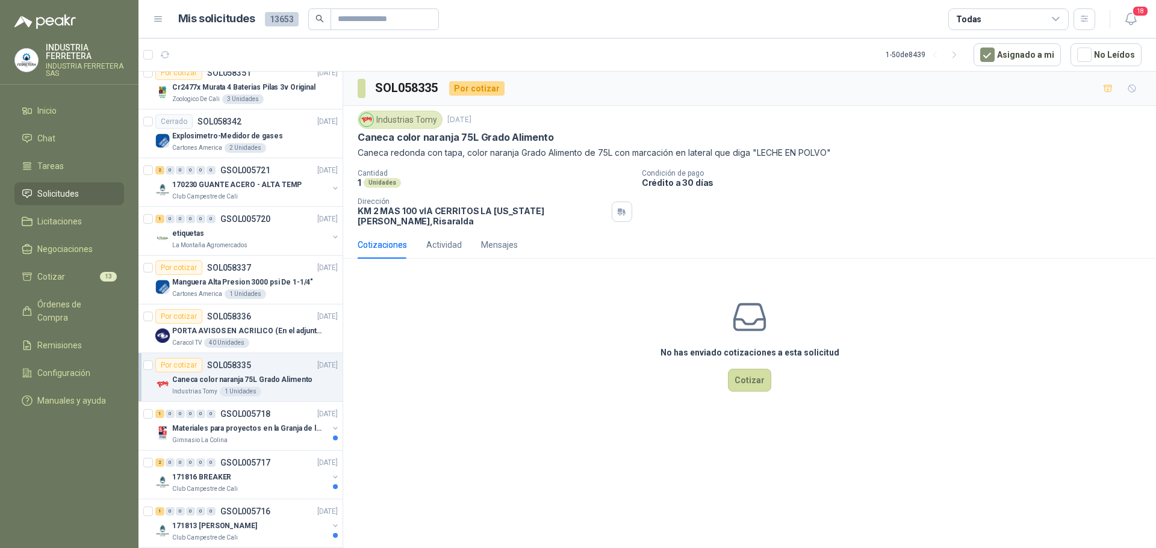
scroll to position [1204, 0]
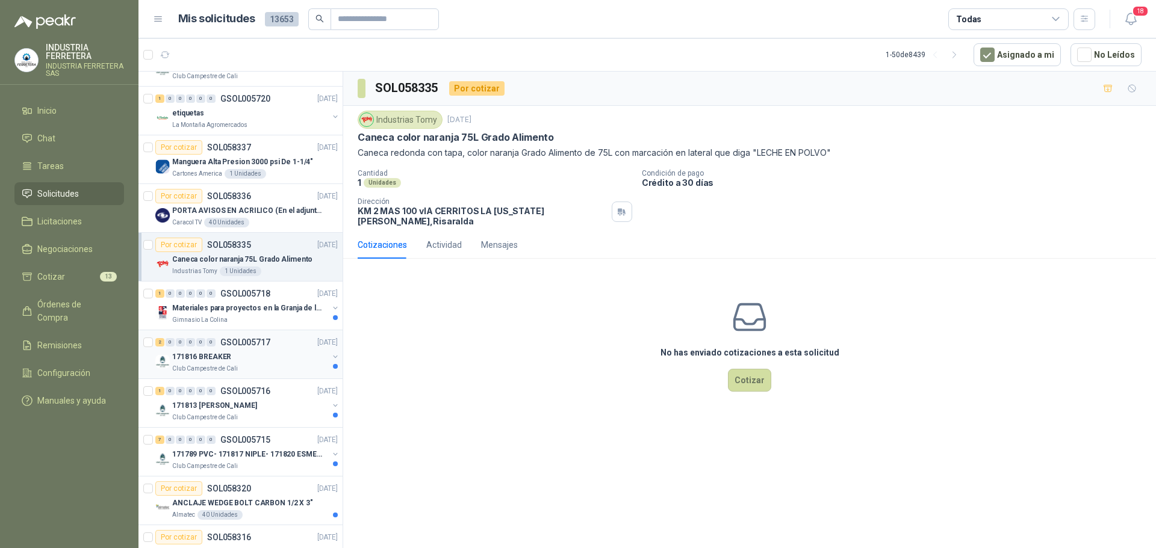
click at [277, 359] on div "171816 BREAKER" at bounding box center [250, 357] width 156 height 14
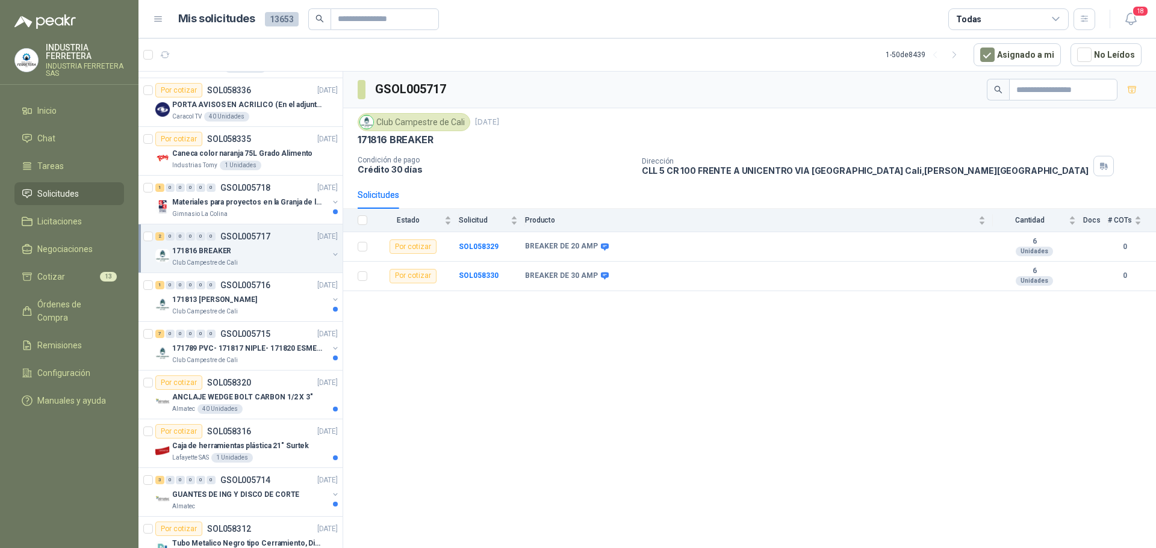
scroll to position [1325, 0]
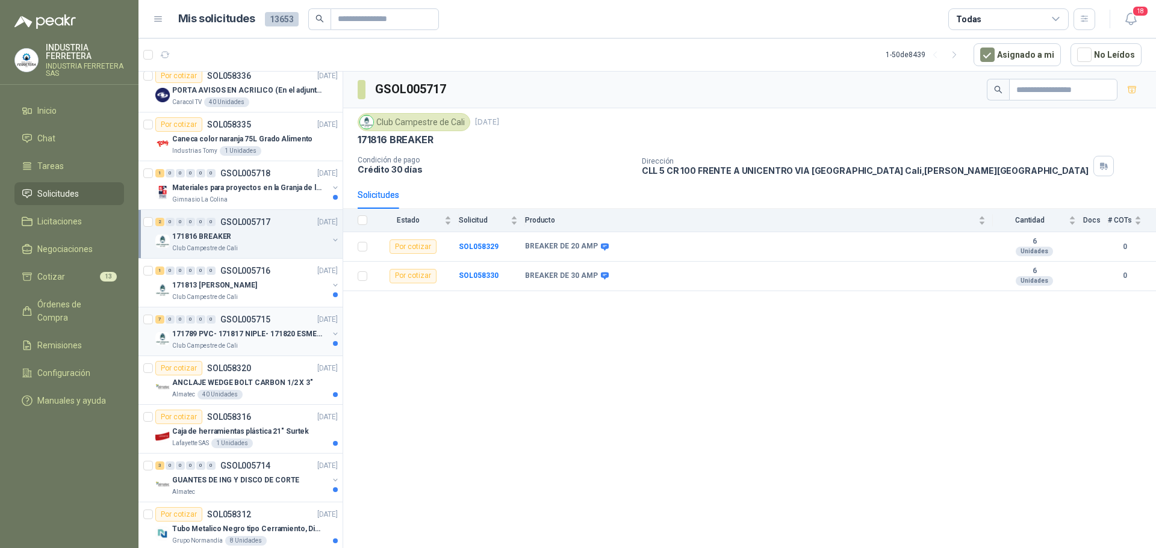
click at [277, 343] on div "Club Campestre de Cali" at bounding box center [250, 346] width 156 height 10
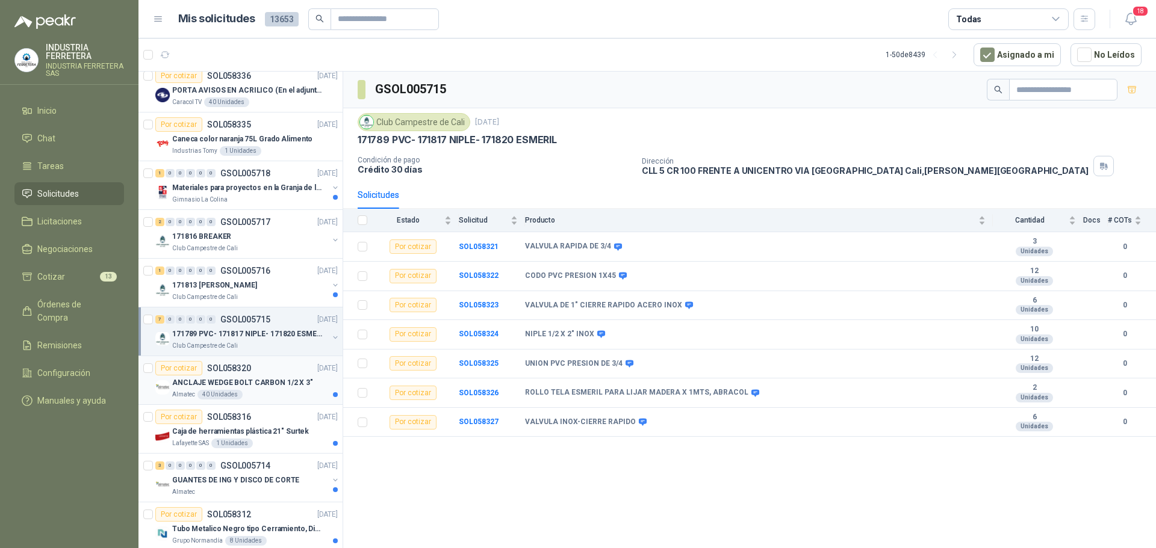
click at [283, 378] on p "ANCLAJE WEDGE BOLT CARBON 1/2 X 3"" at bounding box center [242, 383] width 141 height 11
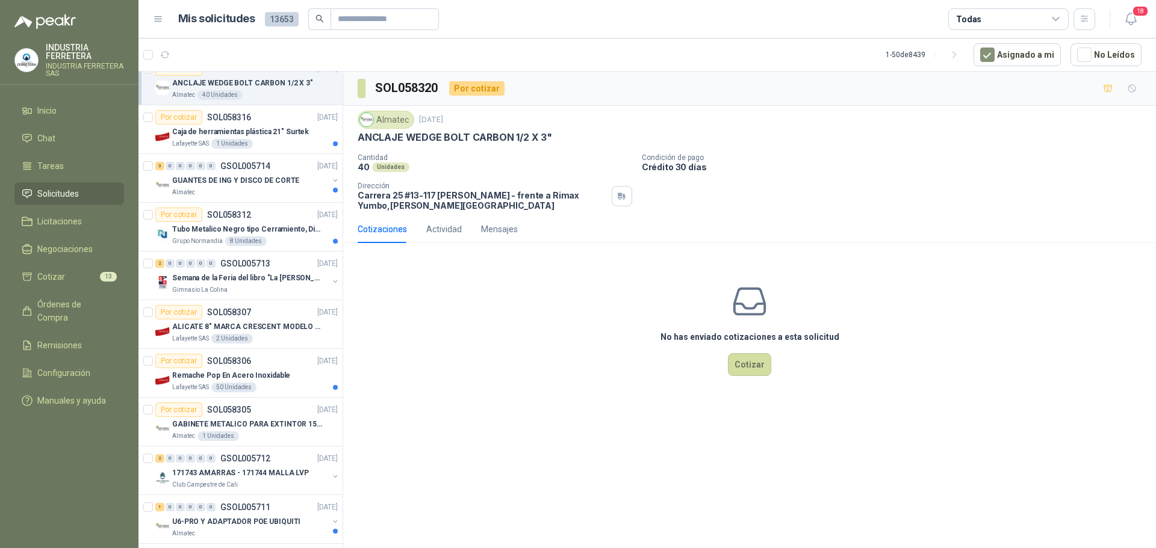
scroll to position [1626, 0]
click at [73, 278] on li "Cotizar 13" at bounding box center [69, 276] width 95 height 13
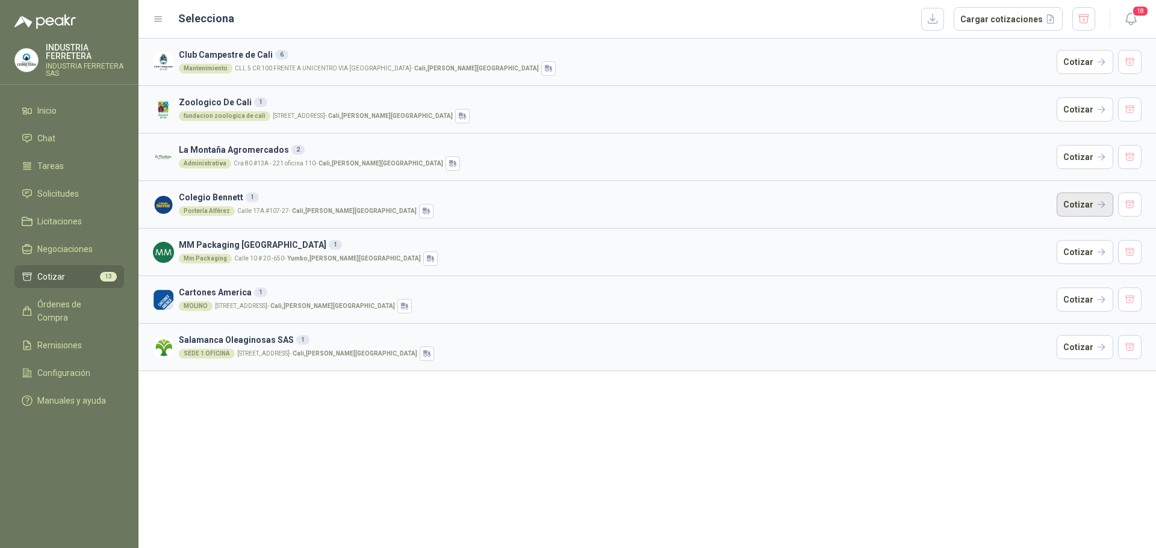
click at [1098, 204] on button "Cotizar" at bounding box center [1085, 205] width 57 height 24
click at [1094, 161] on button "Cotizar" at bounding box center [1085, 157] width 57 height 24
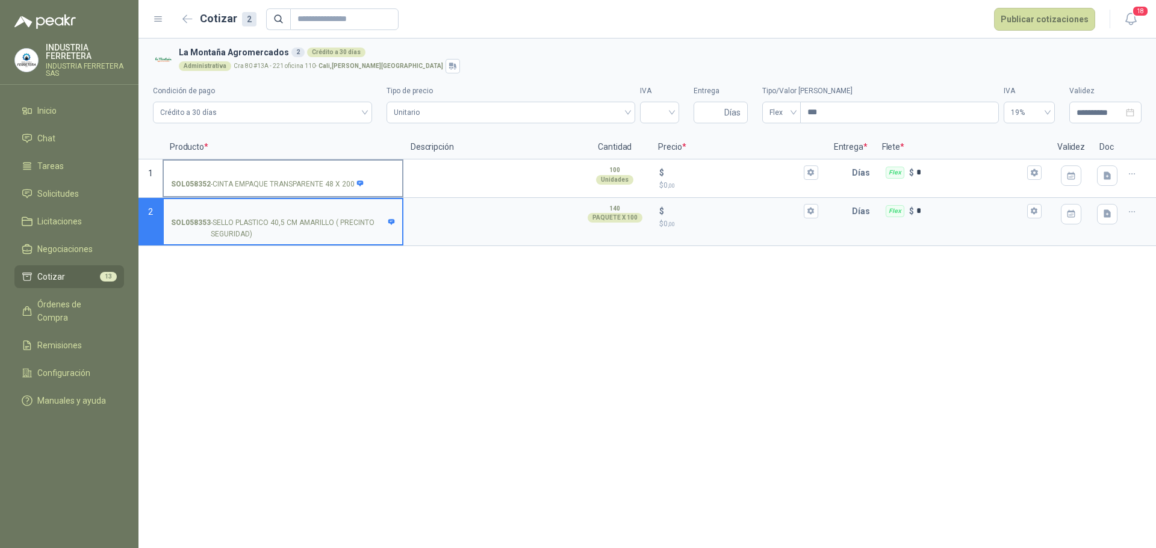
click at [349, 176] on input "SOL058352 - CINTA EMPAQUE TRANSPARENTE 48 X 200" at bounding box center [283, 173] width 224 height 9
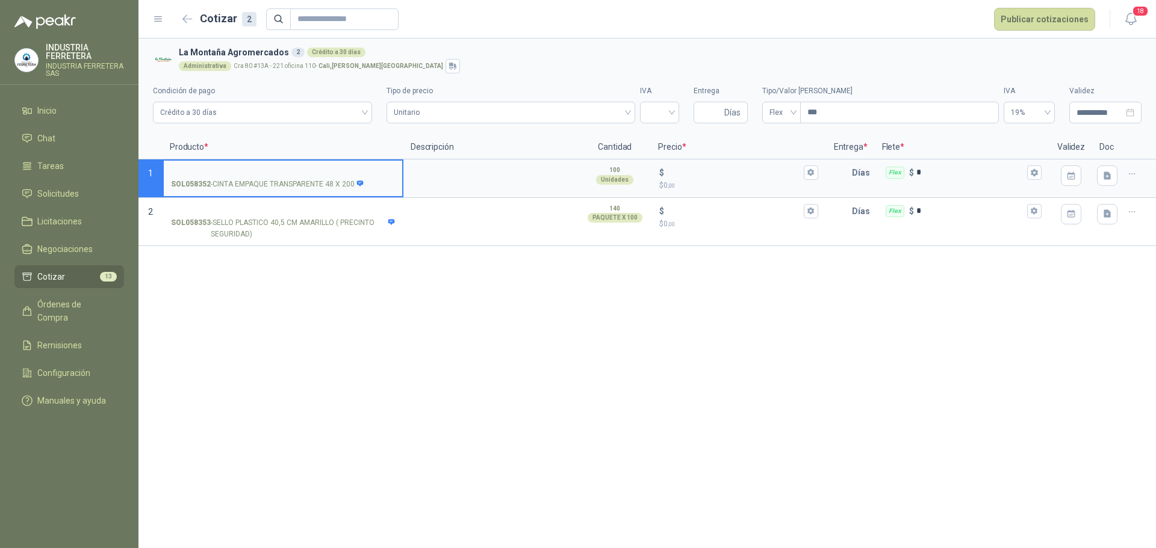
type input "*"
drag, startPoint x: 352, startPoint y: 183, endPoint x: 216, endPoint y: 184, distance: 136.1
click at [216, 184] on p "SOL058352 - CINTA EMPAQUE TRANSPARENTE 48 X 200" at bounding box center [267, 184] width 193 height 11
click at [216, 178] on input "SOL058352 - CINTA EMPAQUE TRANSPARENTE 48 X 200" at bounding box center [283, 173] width 224 height 9
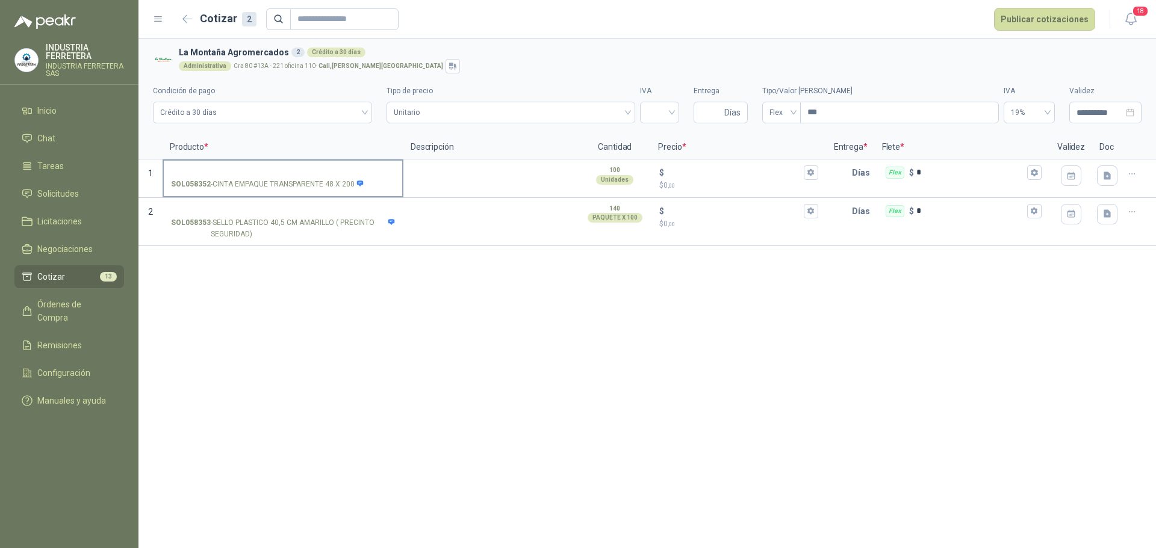
drag, startPoint x: 212, startPoint y: 184, endPoint x: 219, endPoint y: 187, distance: 7.0
click at [219, 187] on p "SOL058352 - CINTA EMPAQUE TRANSPARENTE 48 X 200" at bounding box center [267, 184] width 193 height 11
click at [219, 178] on input "SOL058352 - CINTA EMPAQUE TRANSPARENTE 48 X 200" at bounding box center [283, 173] width 224 height 9
drag, startPoint x: 214, startPoint y: 186, endPoint x: 353, endPoint y: 196, distance: 139.5
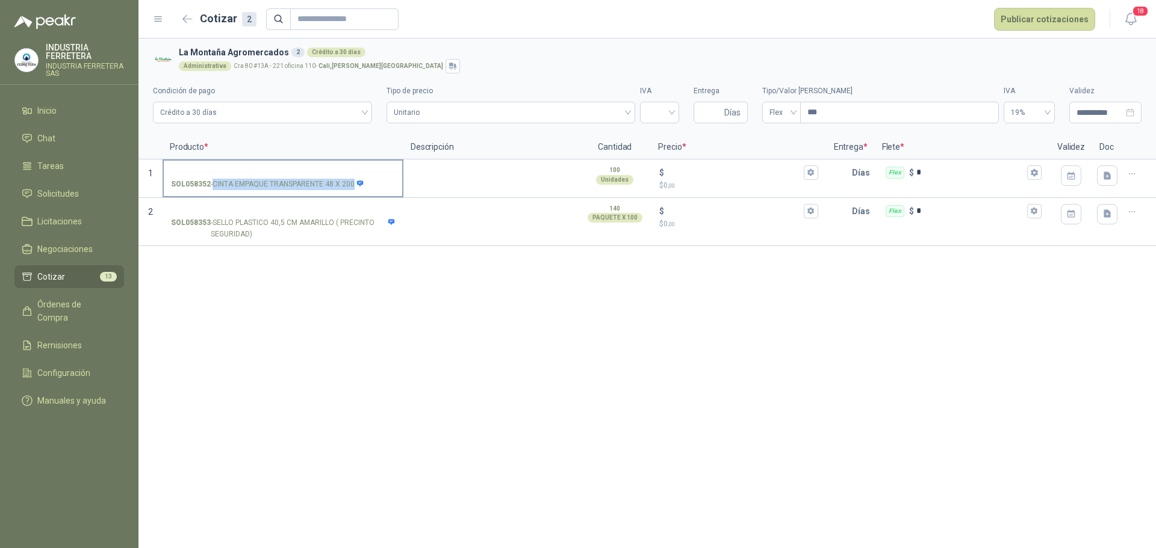
click at [353, 196] on div "SOL058352 - CINTA EMPAQUE TRANSPARENTE 48 X 200" at bounding box center [283, 179] width 241 height 39
copy p "CINTA EMPAQUE TRANSPARENTE 48 X 200"
click at [87, 276] on li "Cotizar 13" at bounding box center [69, 276] width 95 height 13
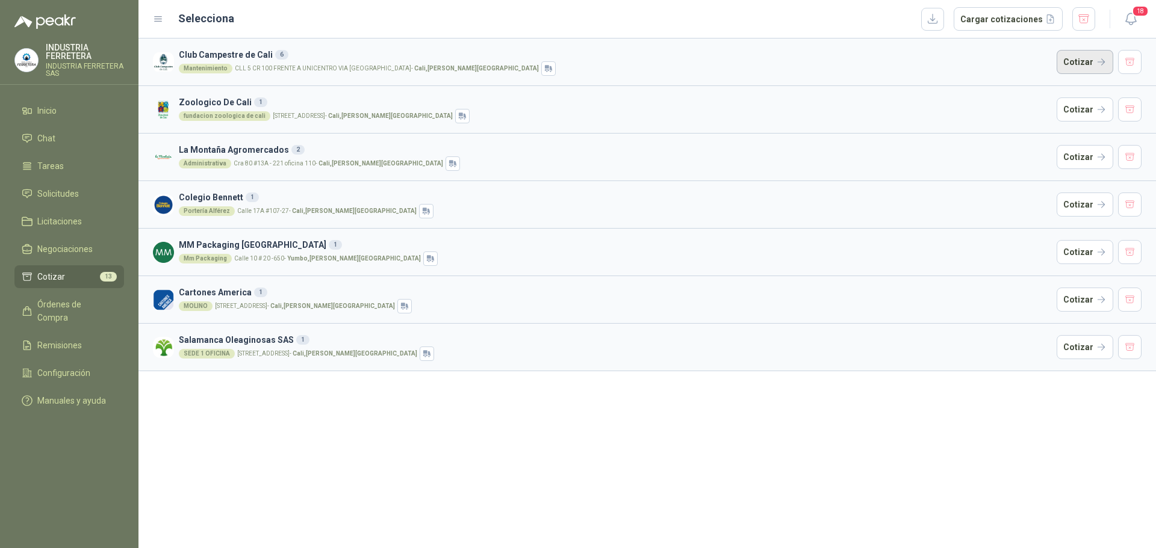
click at [1085, 63] on button "Cotizar" at bounding box center [1085, 62] width 57 height 24
click at [1069, 108] on button "Cotizar" at bounding box center [1085, 110] width 57 height 24
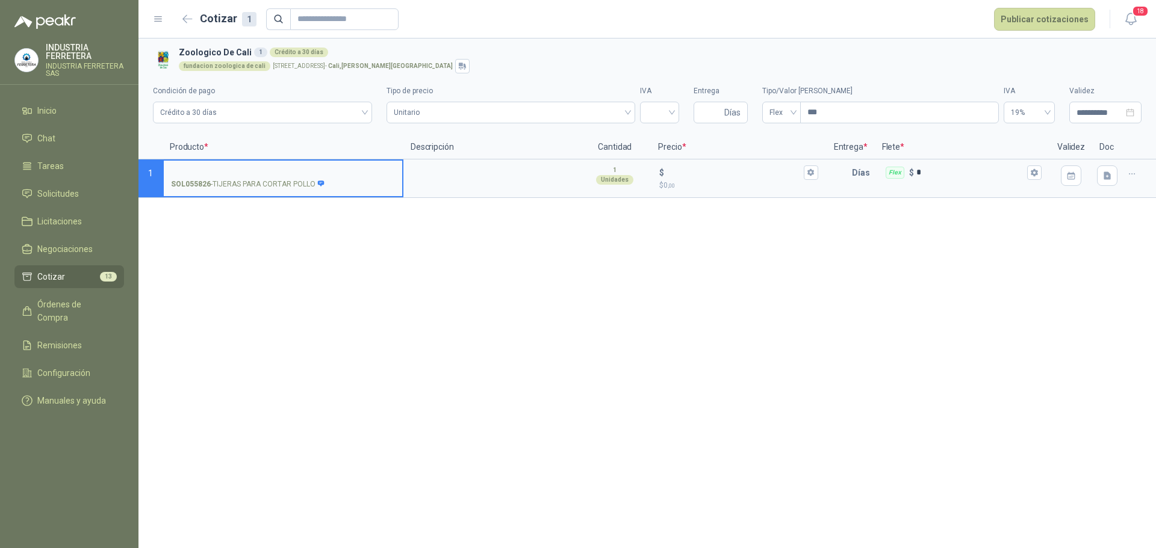
drag, startPoint x: 579, startPoint y: 237, endPoint x: 536, endPoint y: 249, distance: 44.8
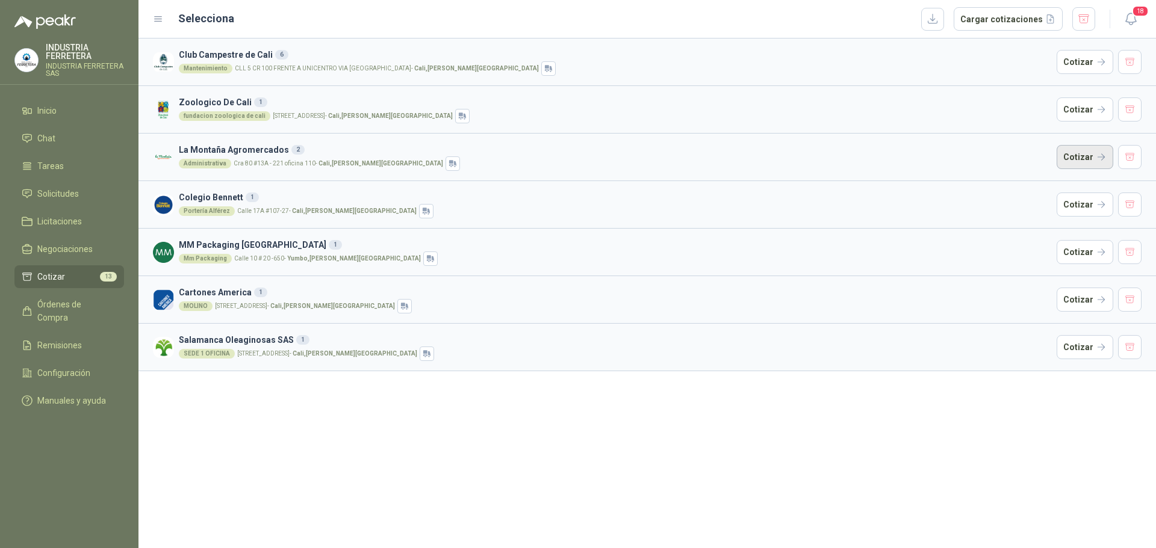
click at [1066, 157] on button "Cotizar" at bounding box center [1085, 157] width 57 height 24
click at [1094, 204] on button "Cotizar" at bounding box center [1085, 205] width 57 height 24
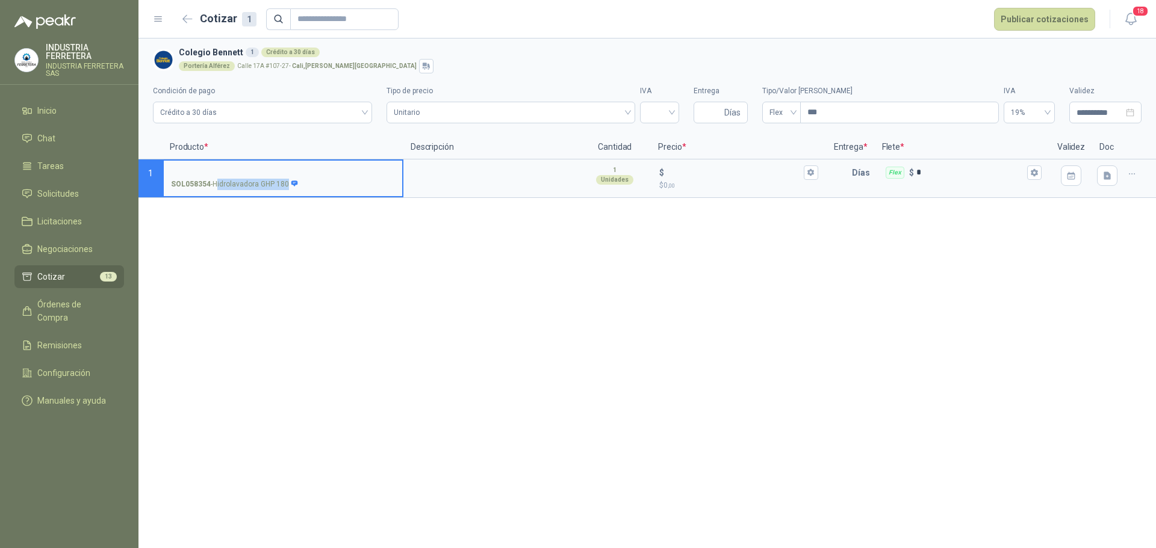
drag, startPoint x: 288, startPoint y: 186, endPoint x: 213, endPoint y: 181, distance: 75.5
click at [213, 181] on p "SOL058354 - Hidrolavadora GHP 180" at bounding box center [235, 184] width 128 height 11
copy div "Hidrolavadora GHP 180"
click at [331, 157] on p "Producto *" at bounding box center [283, 147] width 241 height 24
click at [331, 169] on input "SOL058354 - Hidrolavadora GHP 180" at bounding box center [283, 173] width 224 height 9
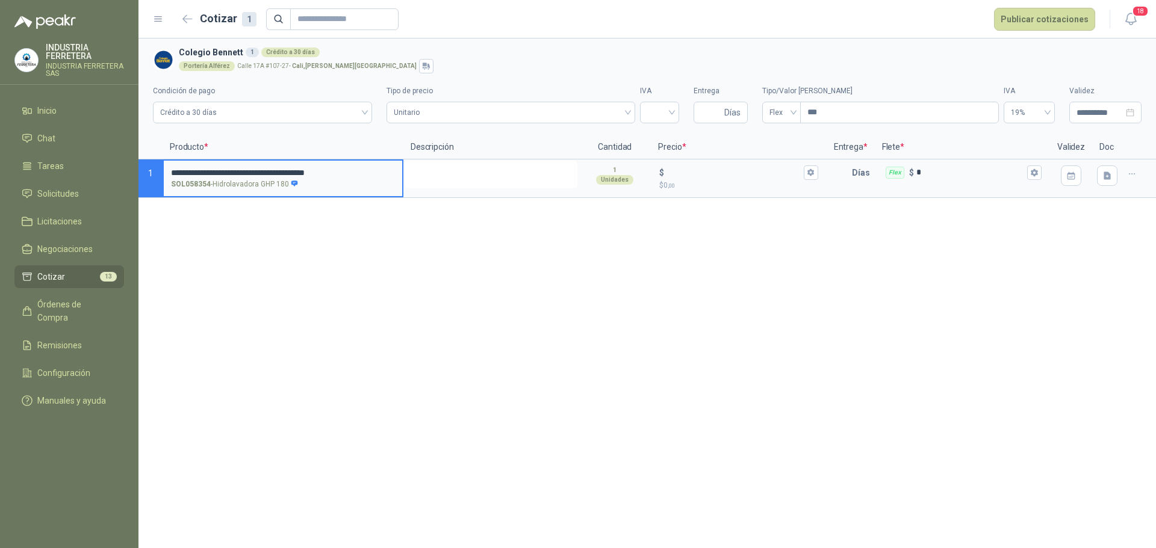
click at [447, 175] on textarea at bounding box center [491, 175] width 173 height 28
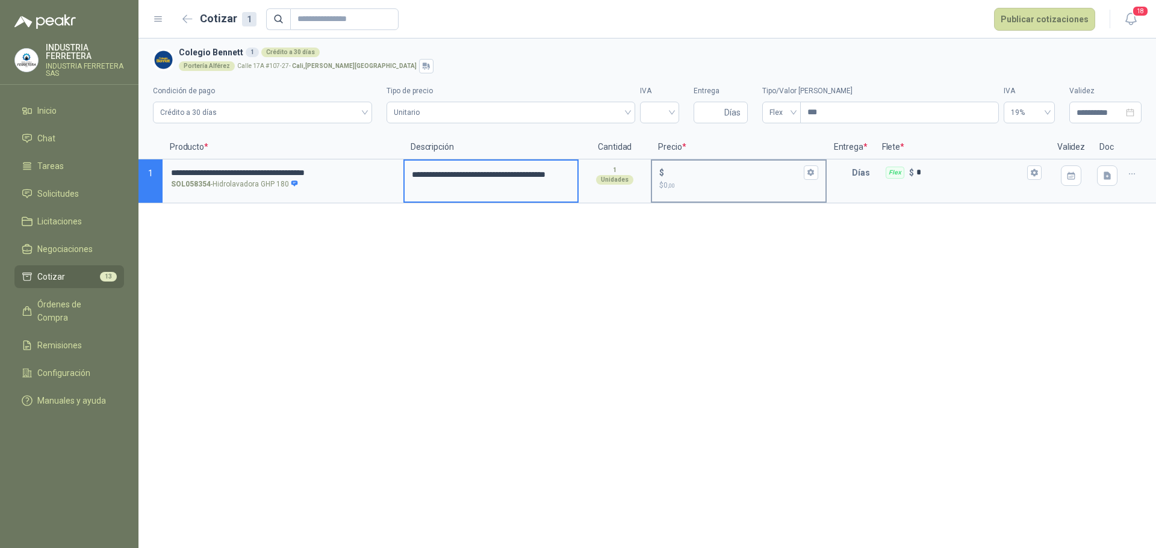
click at [710, 191] on div "$ $ 0 ,00" at bounding box center [738, 179] width 173 height 36
click at [710, 177] on input "$ $ 0 ,00" at bounding box center [734, 172] width 134 height 9
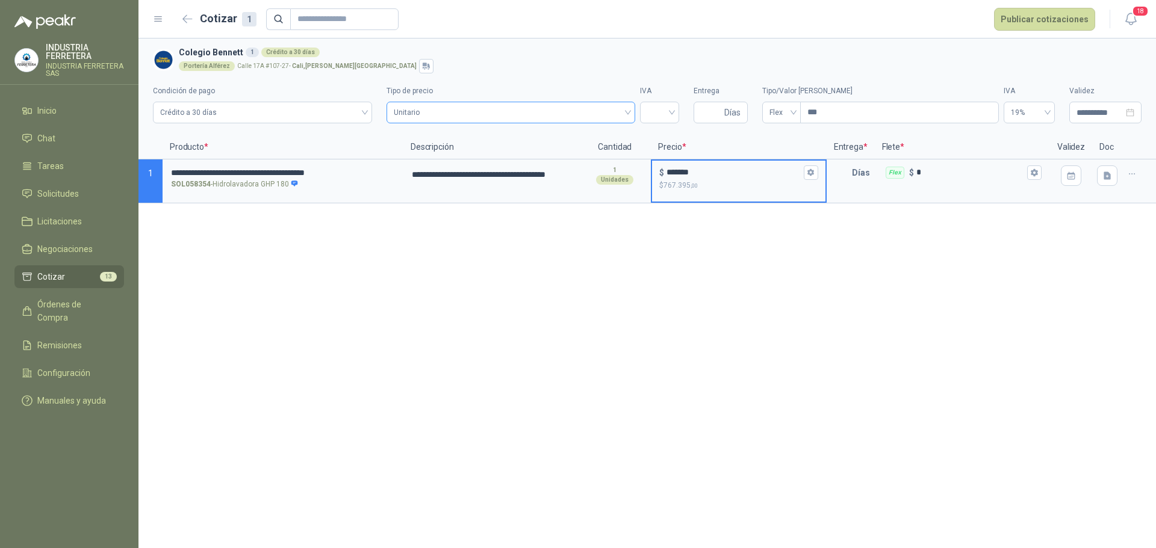
click at [602, 113] on span "Unitario" at bounding box center [511, 113] width 234 height 18
type input "*******"
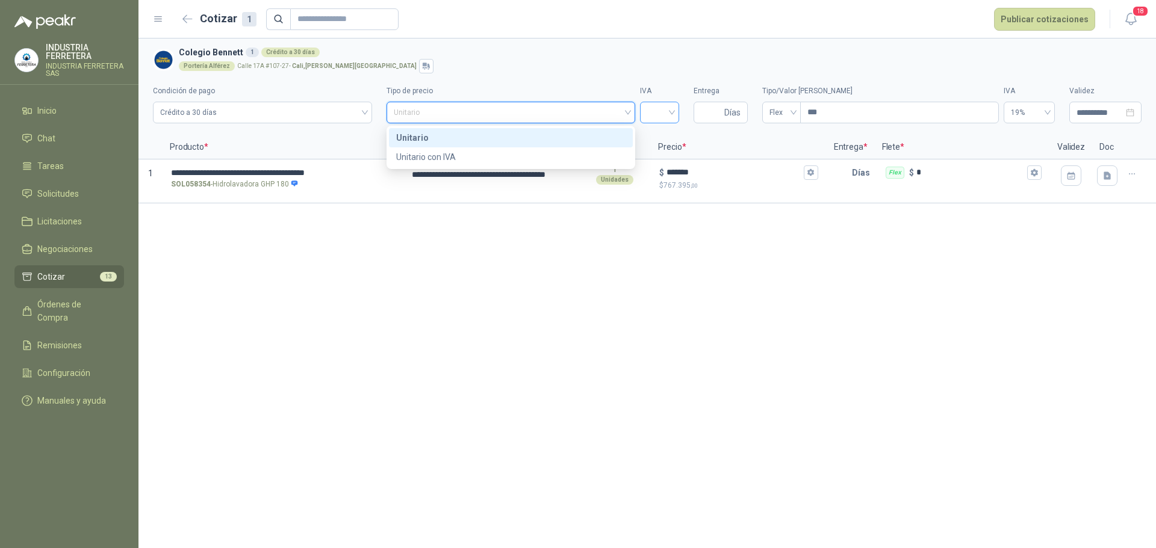
click at [665, 117] on input "search" at bounding box center [659, 111] width 25 height 18
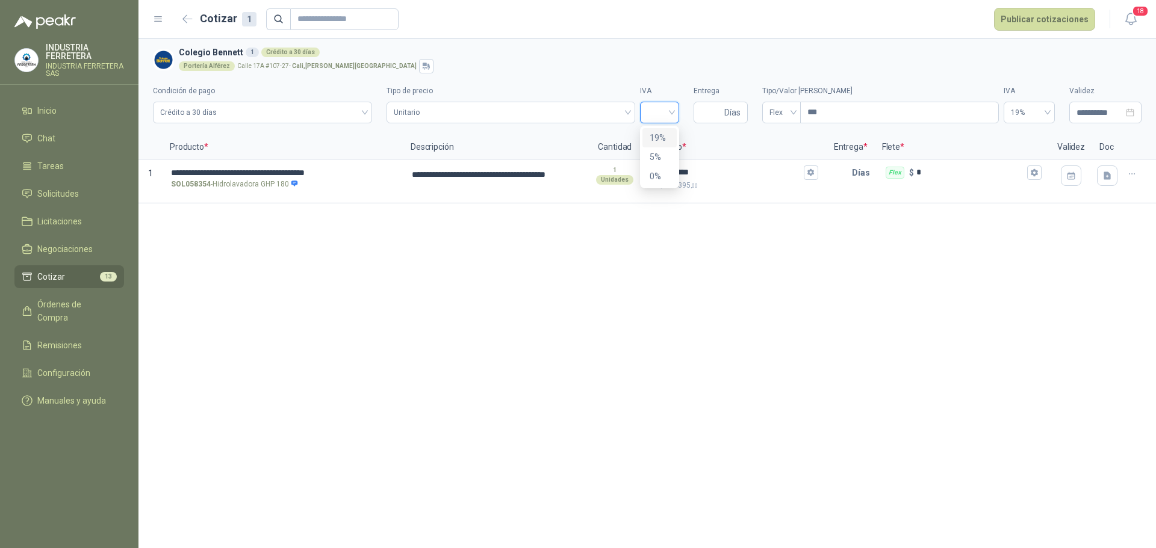
click at [662, 134] on div "19%" at bounding box center [660, 137] width 20 height 13
click at [715, 120] on input "Entrega" at bounding box center [711, 112] width 21 height 20
type input "*"
click at [756, 238] on div "**********" at bounding box center [647, 294] width 1018 height 510
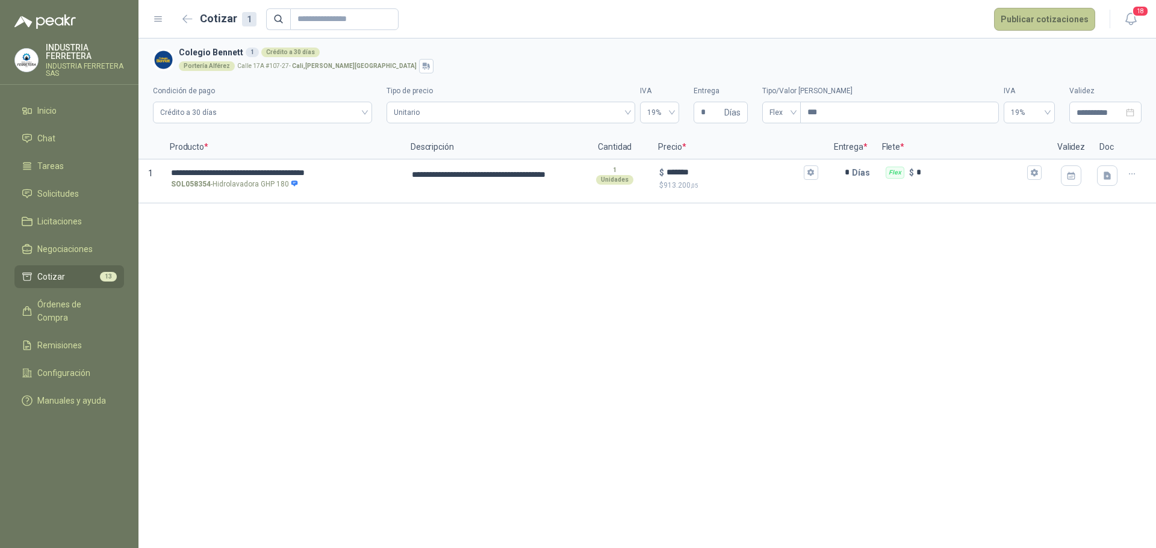
click at [1025, 14] on button "Publicar cotizaciones" at bounding box center [1044, 19] width 101 height 23
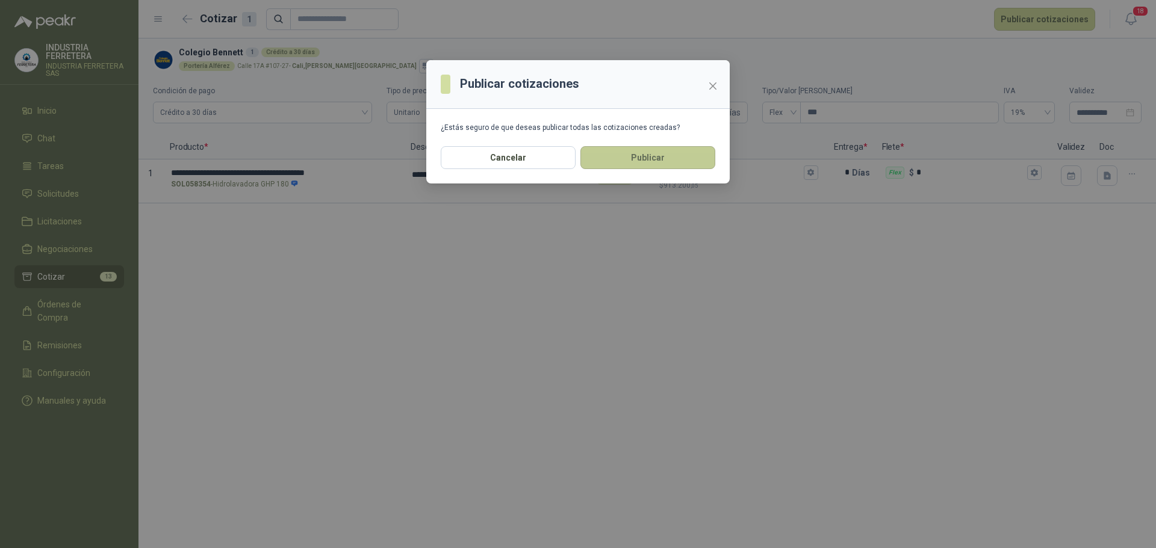
click at [632, 163] on button "Publicar" at bounding box center [647, 157] width 135 height 23
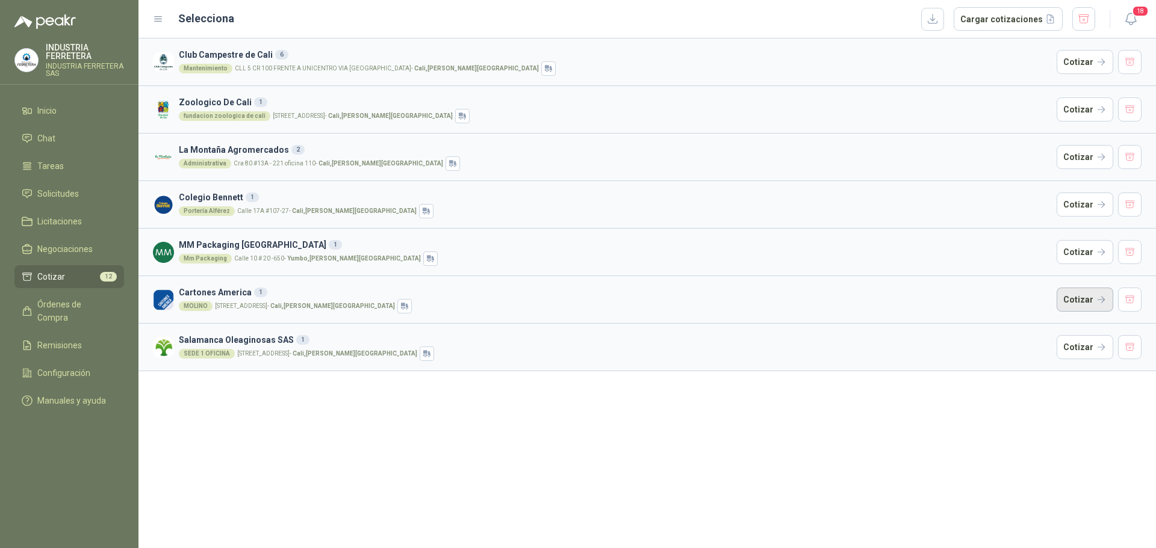
click at [1084, 294] on button "Cotizar" at bounding box center [1085, 300] width 57 height 24
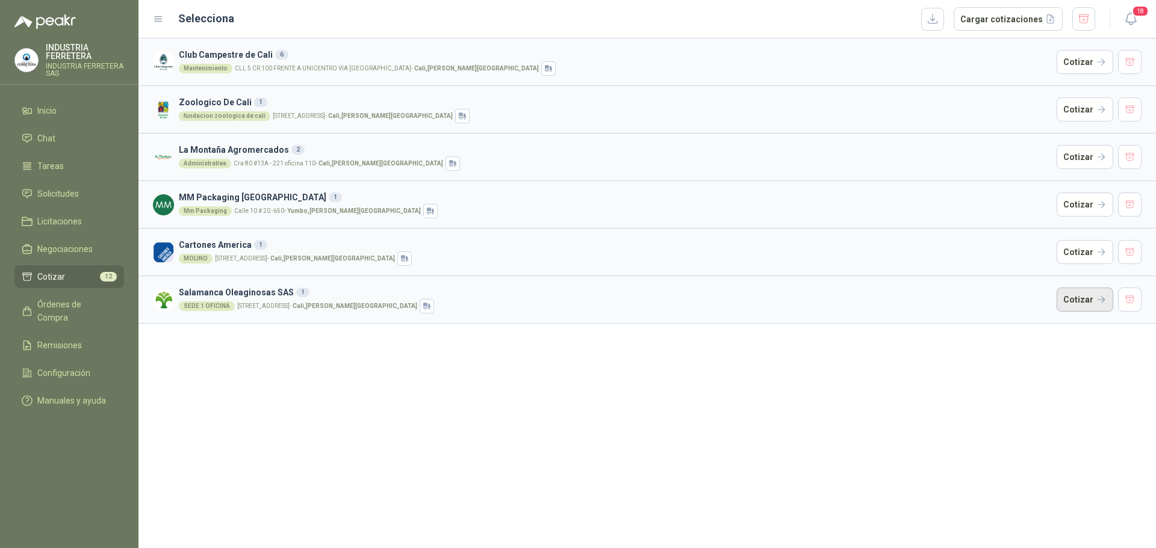
click at [1085, 298] on button "Cotizar" at bounding box center [1085, 300] width 57 height 24
